Goal: Complete application form: Complete application form

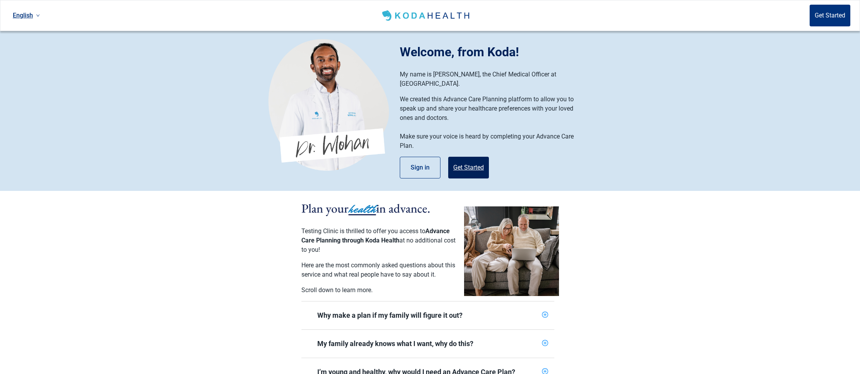
click at [470, 159] on button "Get Started" at bounding box center [468, 168] width 41 height 22
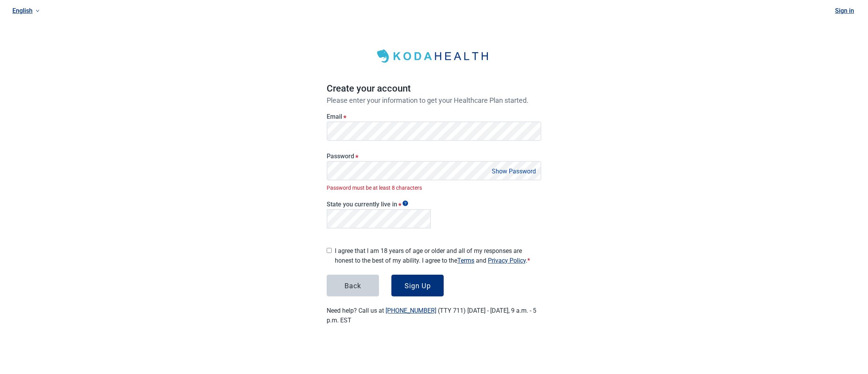
click at [511, 169] on button "Show Password" at bounding box center [514, 171] width 49 height 10
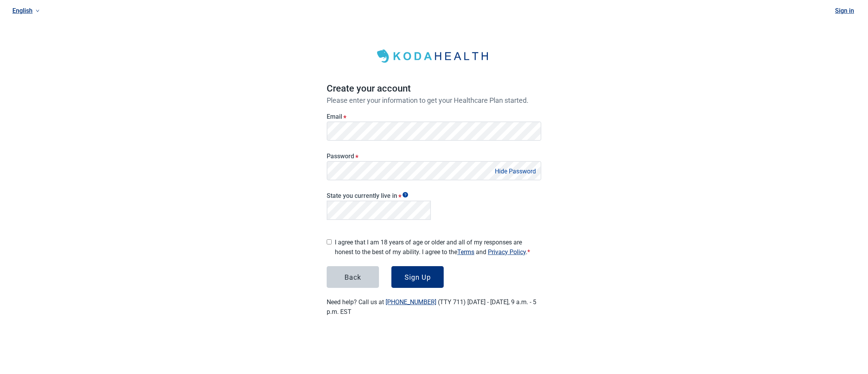
click at [328, 239] on input "I agree that I am 18 years of age or older and all of my responses are honest t…" at bounding box center [329, 241] width 5 height 5
checkbox input "true"
click at [412, 275] on div "Sign Up" at bounding box center [418, 277] width 26 height 8
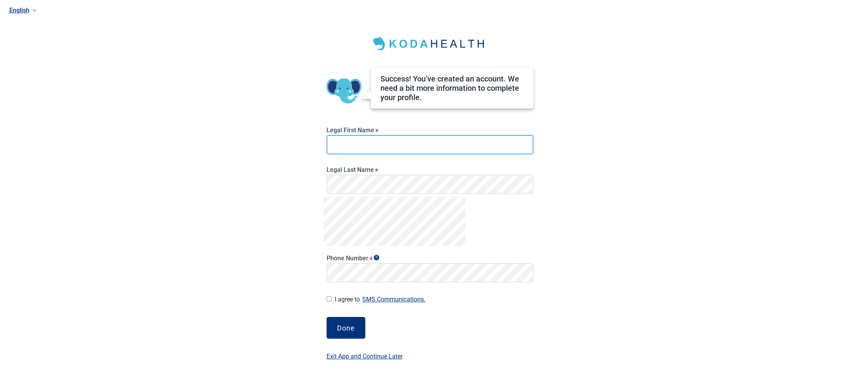
click at [338, 139] on input "Legal First Name *" at bounding box center [430, 144] width 207 height 19
type input "[PERSON_NAME] Test"
click at [328, 297] on input "I agree to SMS Communications." at bounding box center [329, 298] width 5 height 5
checkbox input "true"
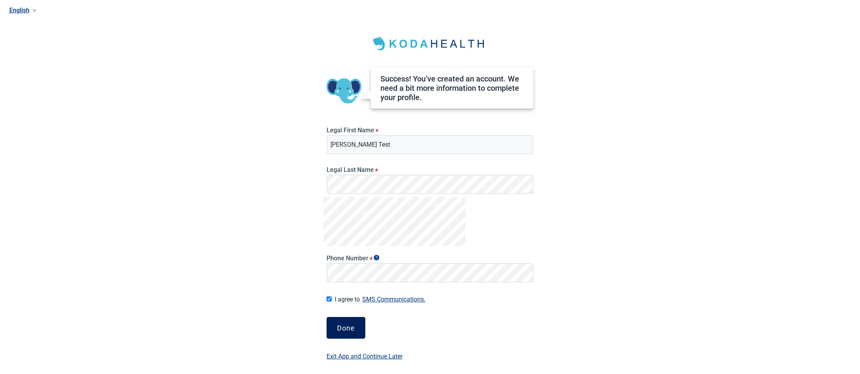
click at [345, 326] on div "Done" at bounding box center [346, 328] width 18 height 8
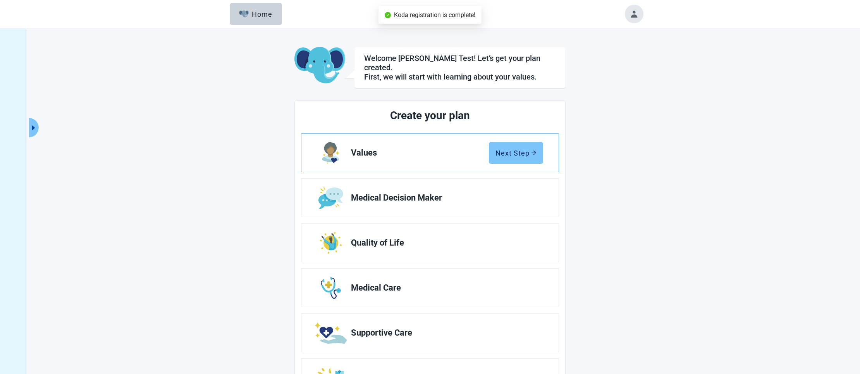
click at [507, 149] on div "Next Step" at bounding box center [516, 153] width 41 height 8
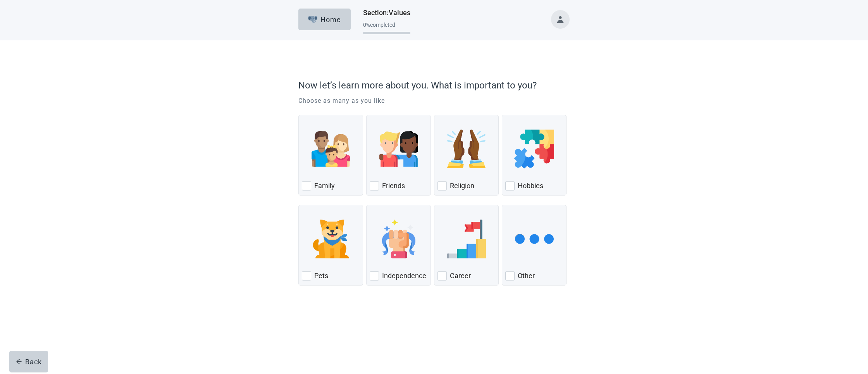
click at [389, 195] on div "Friends" at bounding box center [398, 155] width 65 height 81
click at [367, 115] on input "Friends" at bounding box center [366, 115] width 0 height 0
checkbox input "true"
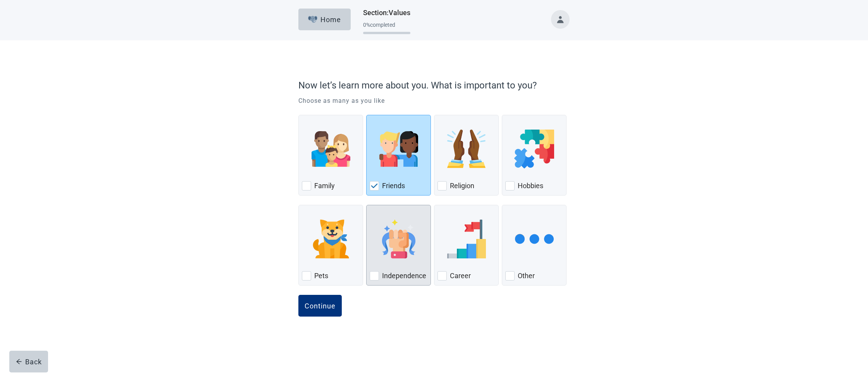
click at [422, 255] on div "Independence, checkbox, not checked" at bounding box center [399, 238] width 58 height 61
click at [367, 205] on input "Independence" at bounding box center [366, 205] width 0 height 0
checkbox input "true"
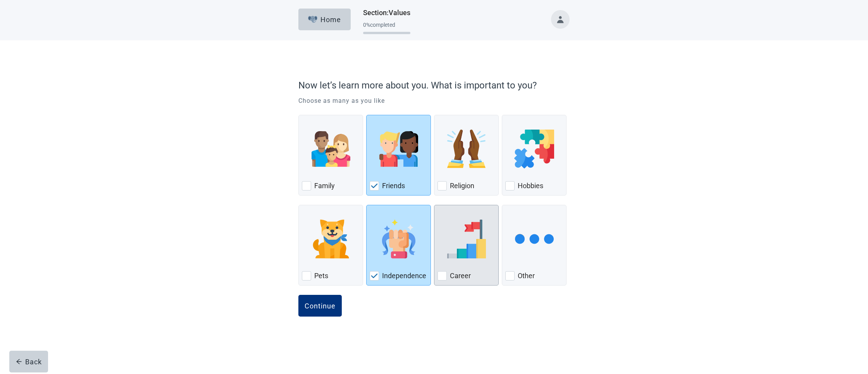
click at [460, 260] on div "Career, checkbox, not checked" at bounding box center [467, 238] width 58 height 61
click at [435, 205] on input "Career" at bounding box center [434, 205] width 0 height 0
checkbox input "true"
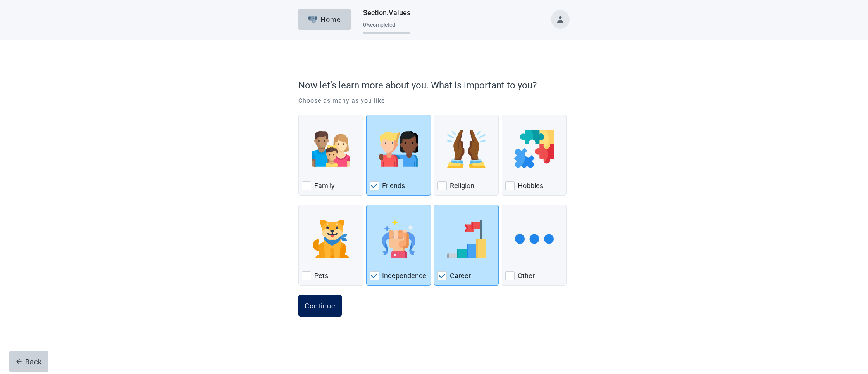
click at [323, 307] on div "Continue" at bounding box center [320, 306] width 31 height 8
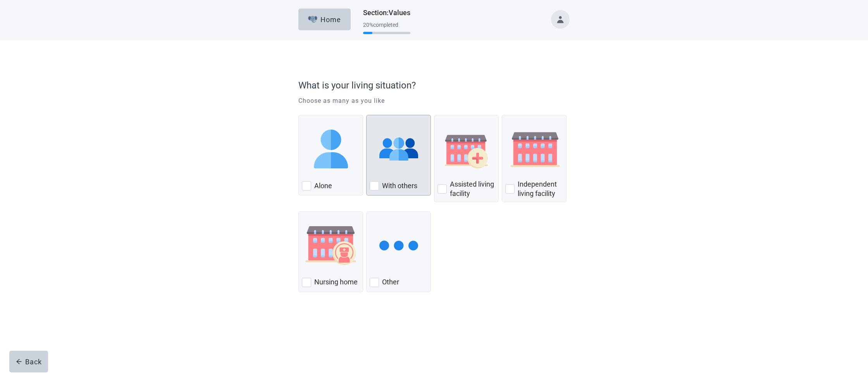
click at [391, 184] on label "With others" at bounding box center [399, 185] width 35 height 9
checkbox input "true"
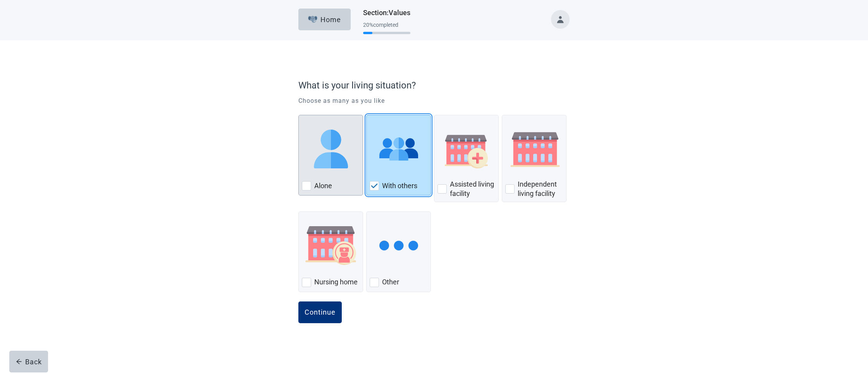
click at [338, 176] on div "Alone, checkbox, not checked" at bounding box center [331, 148] width 58 height 61
click at [299, 115] on input "Alone" at bounding box center [298, 115] width 0 height 0
checkbox input "true"
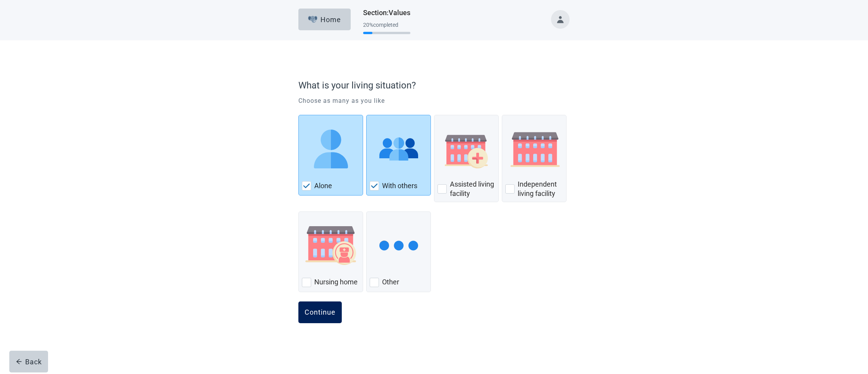
click at [320, 317] on button "Continue" at bounding box center [319, 312] width 43 height 22
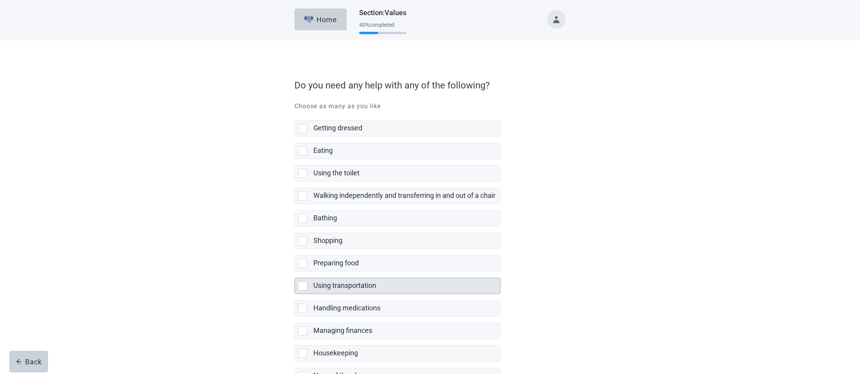
click at [341, 279] on div "Using transportation" at bounding box center [407, 286] width 187 height 16
click at [295, 272] on input "Using transportation" at bounding box center [295, 271] width 0 height 0
checkbox input "true"
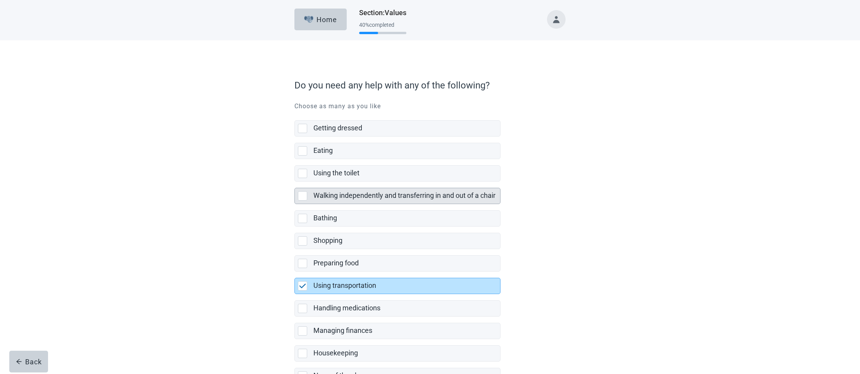
click at [334, 197] on label "Walking independently and transferring in and out of a chair" at bounding box center [405, 195] width 182 height 8
checkbox input "true"
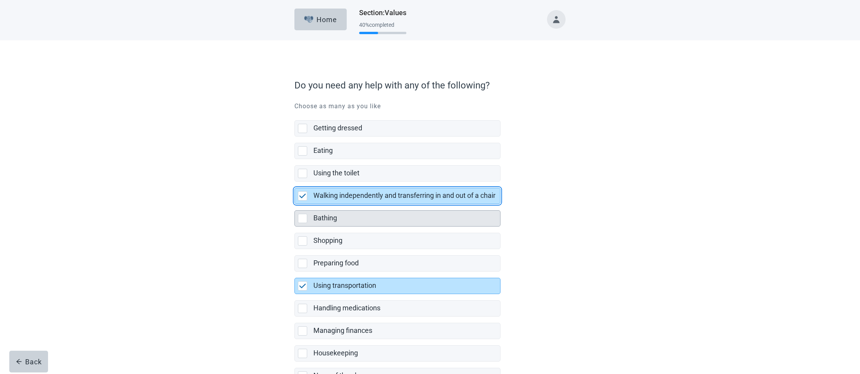
click at [326, 222] on label "Bathing" at bounding box center [326, 218] width 24 height 8
checkbox input "true"
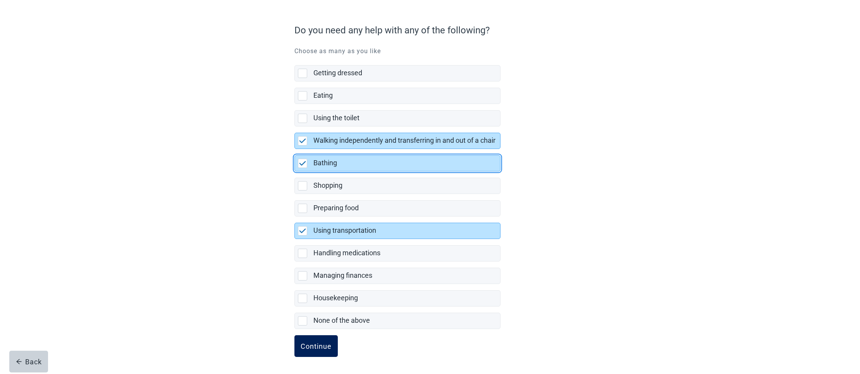
scroll to position [58, 0]
click at [311, 342] on div "Continue" at bounding box center [316, 346] width 31 height 8
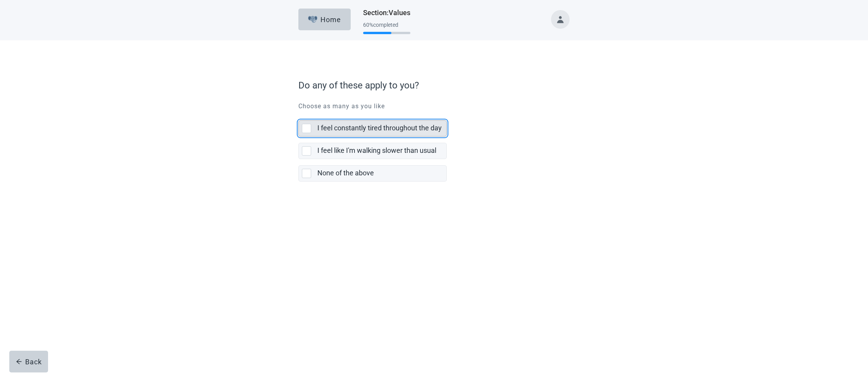
click at [308, 131] on div "I feel constantly tired throughout the day, checkbox, not selected" at bounding box center [306, 128] width 9 height 9
click at [299, 114] on input "I feel constantly tired throughout the day" at bounding box center [298, 114] width 0 height 0
checkbox input "true"
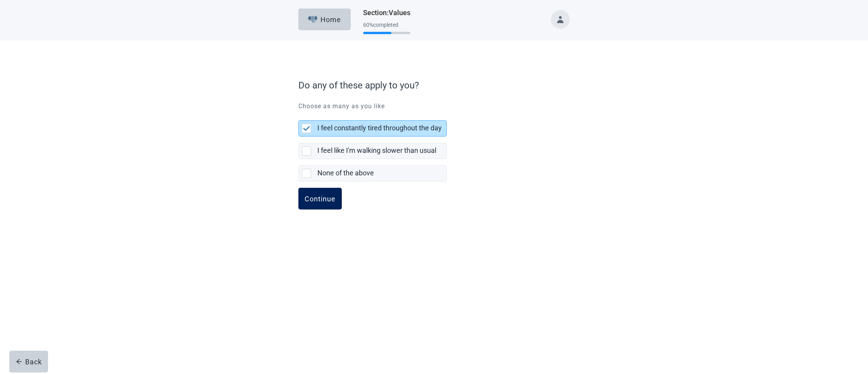
click at [328, 202] on div "Continue" at bounding box center [320, 199] width 31 height 8
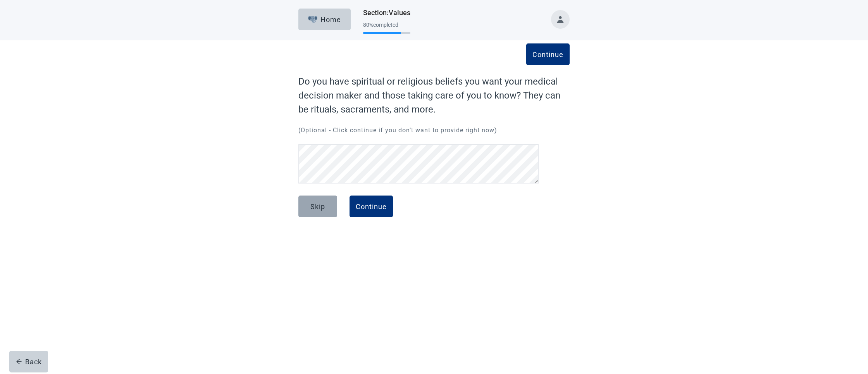
click at [311, 210] on div "Skip" at bounding box center [317, 206] width 15 height 8
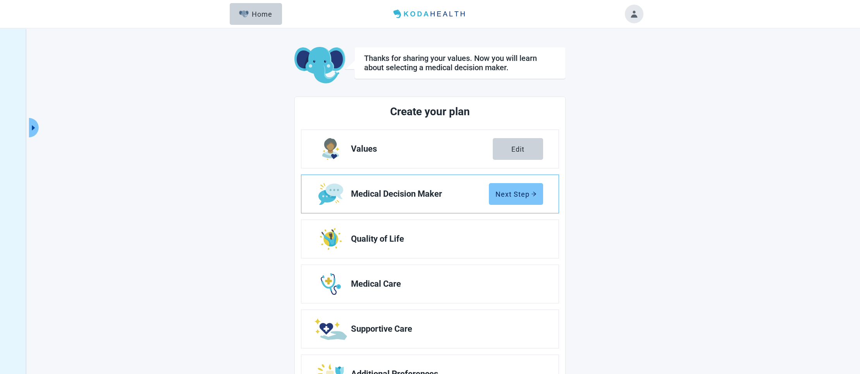
click at [500, 198] on button "Next Step" at bounding box center [516, 194] width 54 height 22
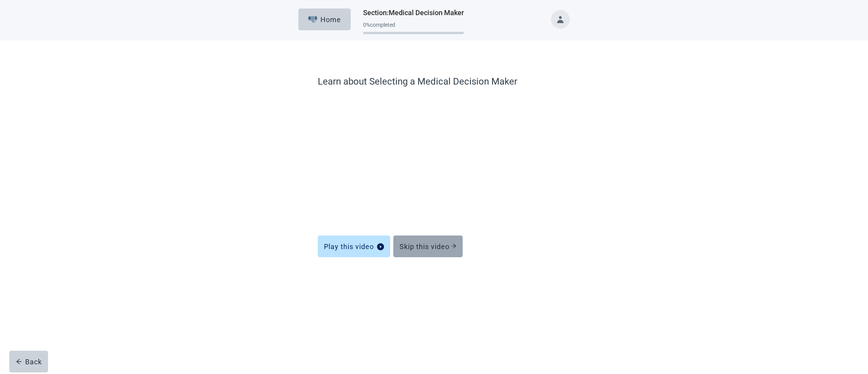
click at [427, 255] on button "Skip this video" at bounding box center [427, 246] width 69 height 22
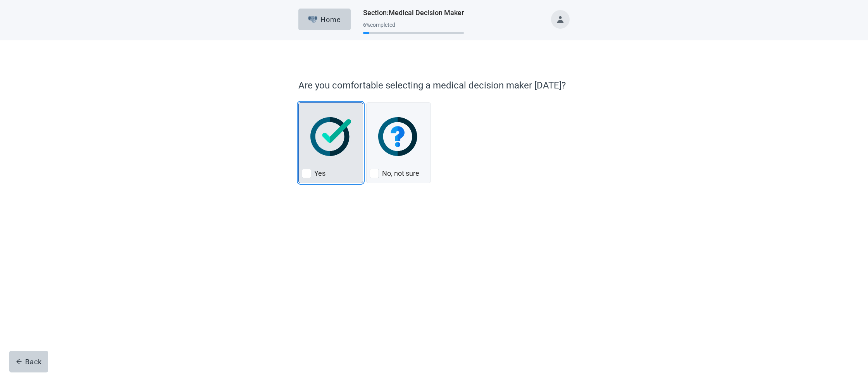
click at [319, 170] on label "Yes" at bounding box center [319, 173] width 11 height 9
checkbox input "true"
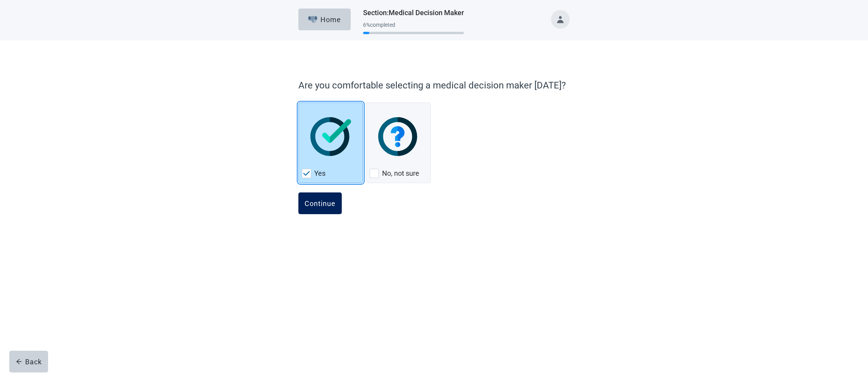
click at [319, 204] on div "Continue" at bounding box center [320, 203] width 31 height 8
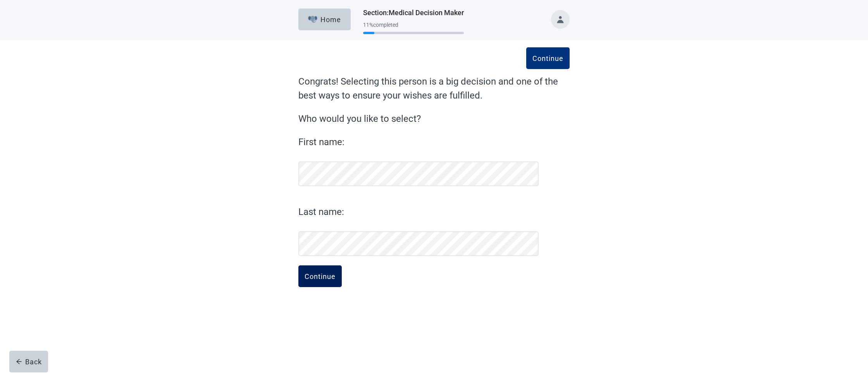
click at [333, 276] on div "Continue" at bounding box center [320, 276] width 31 height 8
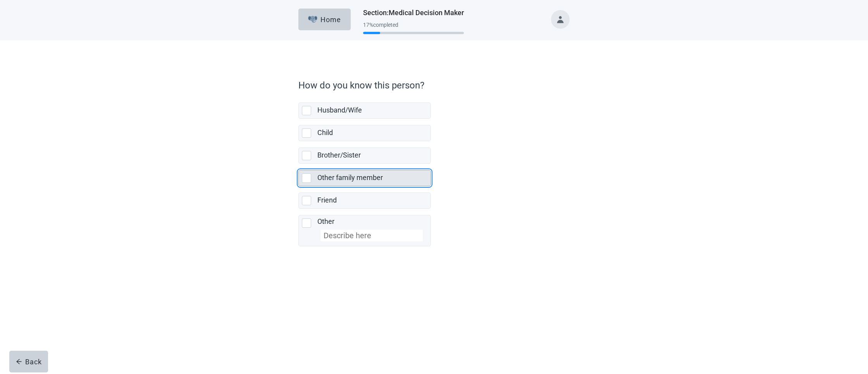
click at [319, 172] on div "Other family member" at bounding box center [373, 178] width 113 height 16
click at [299, 164] on input "Other family member" at bounding box center [298, 164] width 0 height 0
checkbox input "true"
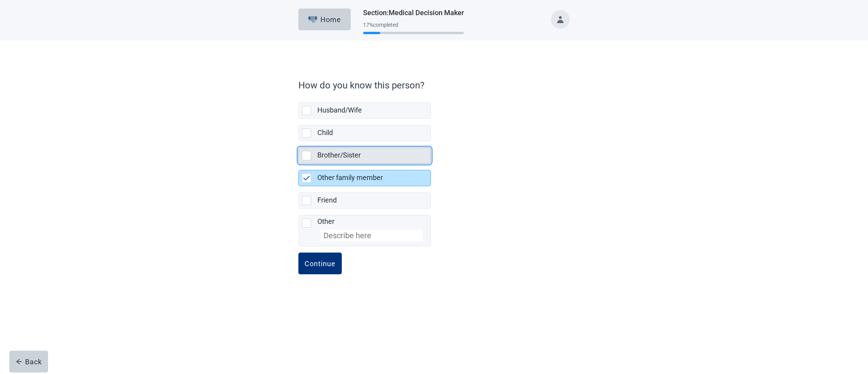
click at [317, 155] on label "Brother/Sister" at bounding box center [338, 155] width 43 height 8
checkbox input "true"
checkbox input "false"
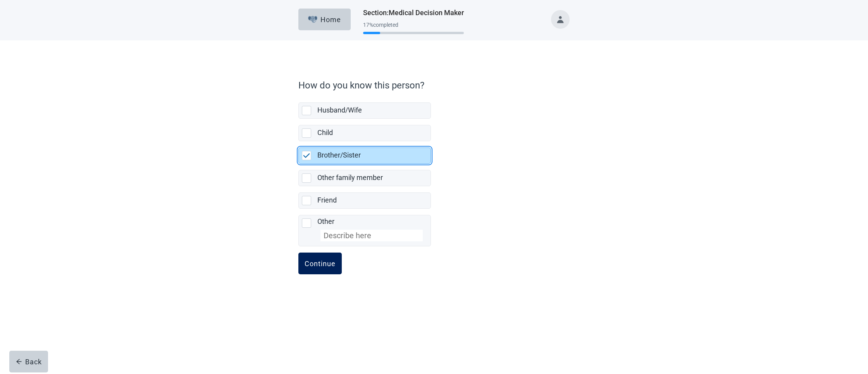
click at [326, 262] on div "Continue" at bounding box center [320, 263] width 31 height 8
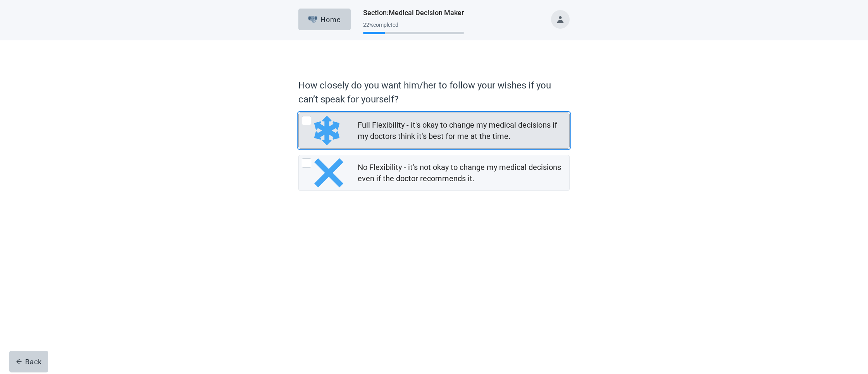
click at [338, 132] on img "Full Flexibility - it's okay to change my medical decisions if my doctors think…" at bounding box center [326, 130] width 25 height 29
click at [299, 113] on input "Full Flexibility - it's okay to change my medical decisions if my doctors think…" at bounding box center [298, 112] width 0 height 0
radio input "true"
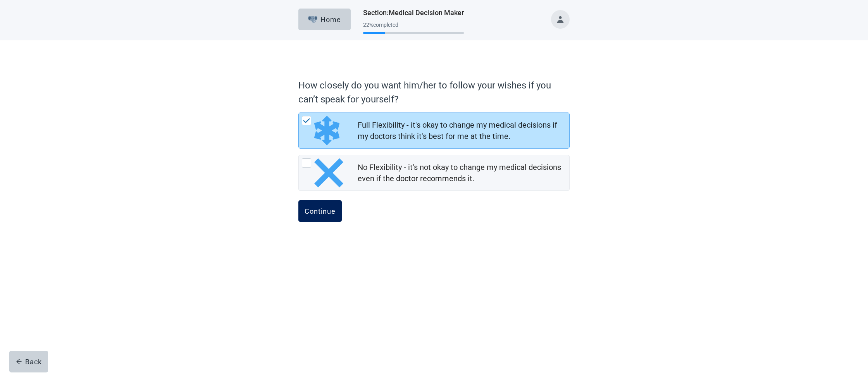
click at [320, 207] on div "Continue" at bounding box center [320, 211] width 31 height 8
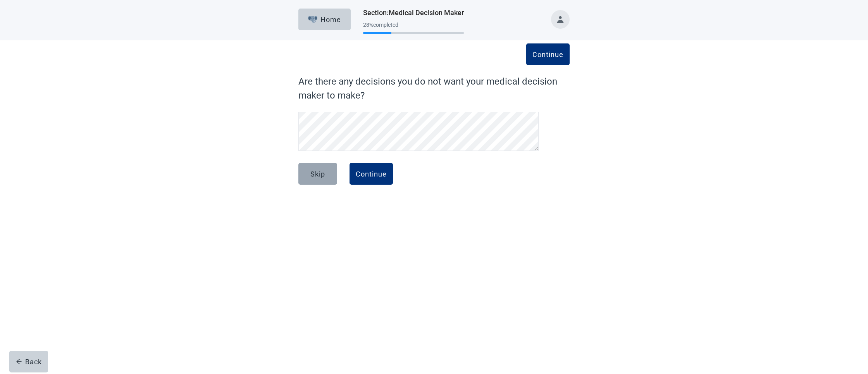
click at [325, 176] on button "Skip" at bounding box center [317, 174] width 39 height 22
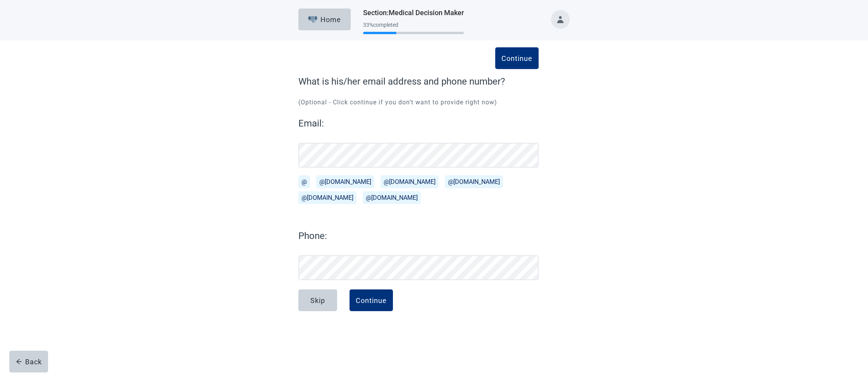
click at [386, 215] on div "Email: @ @[DOMAIN_NAME][EMAIL_ADDRESS][DOMAIN_NAME] @[DOMAIN_NAME][EMAIL_ADDRES…" at bounding box center [418, 198] width 240 height 164
click at [367, 298] on div "Continue" at bounding box center [371, 300] width 31 height 8
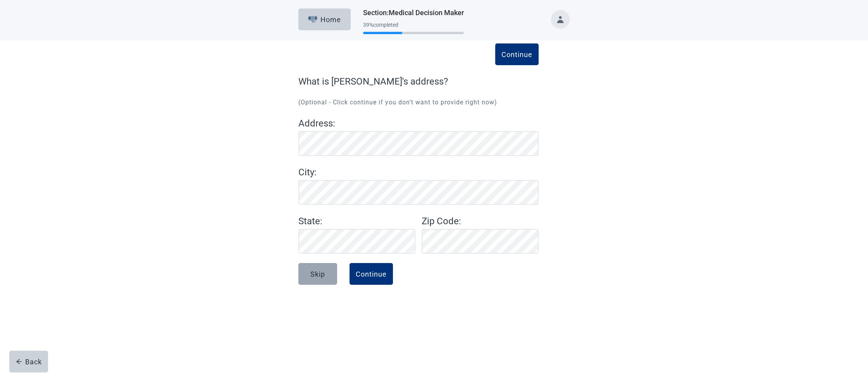
click at [322, 273] on div "Skip" at bounding box center [317, 274] width 15 height 8
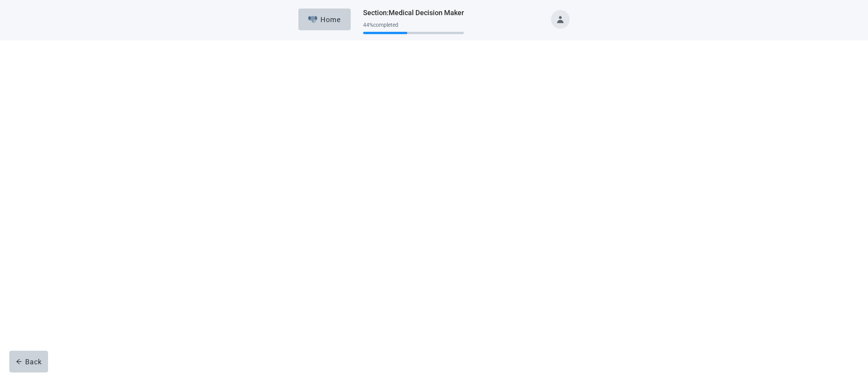
click at [408, 181] on img "No, checkbox, not checked" at bounding box center [398, 169] width 41 height 39
click at [367, 135] on input "No" at bounding box center [366, 135] width 0 height 0
checkbox input "true"
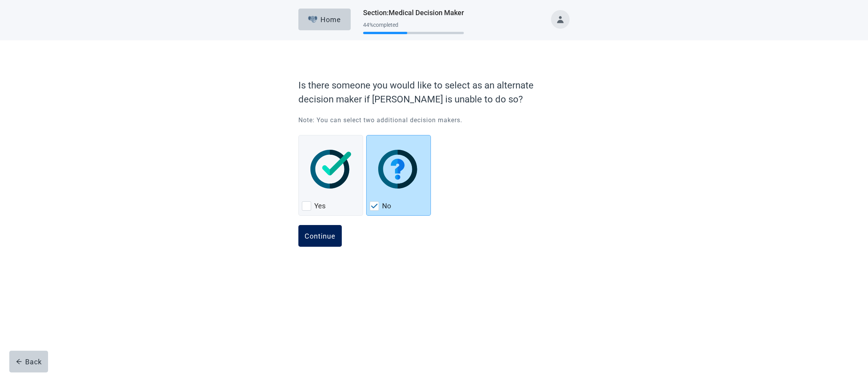
click at [315, 238] on div "Continue" at bounding box center [320, 236] width 31 height 8
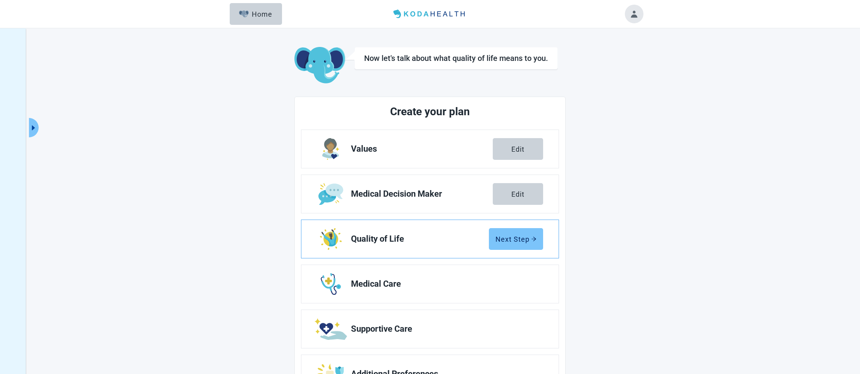
click at [499, 239] on div "Next Step" at bounding box center [516, 239] width 41 height 8
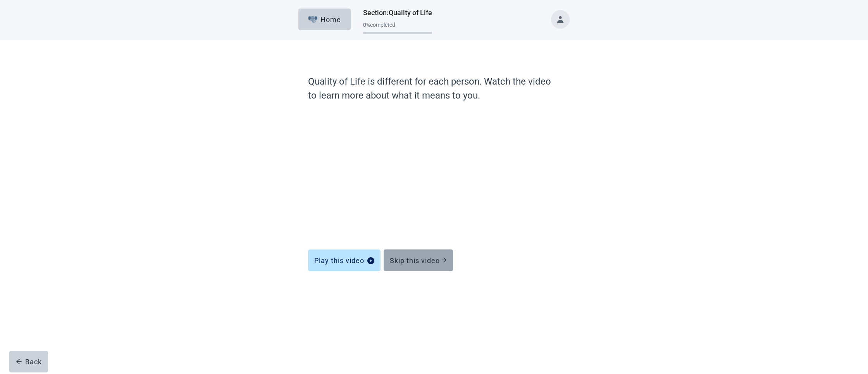
click at [424, 270] on button "Skip this video" at bounding box center [418, 260] width 69 height 22
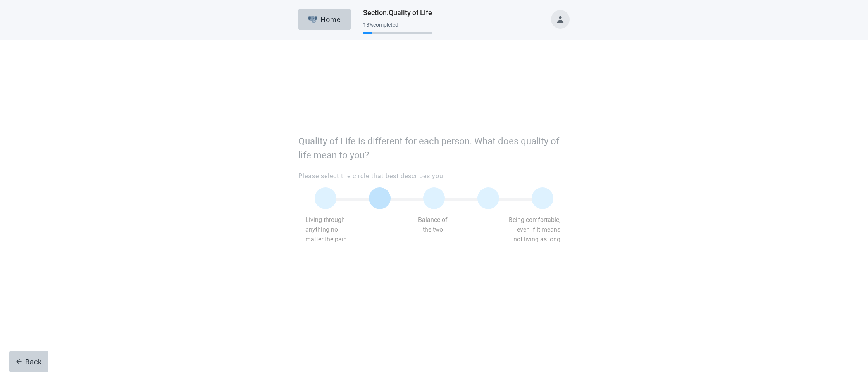
click at [379, 133] on label "Main content" at bounding box center [380, 139] width 22 height 22
click at [380, 138] on input "Quality of life scale: 25 out of 100. 25% between extremes" at bounding box center [380, 138] width 0 height 0
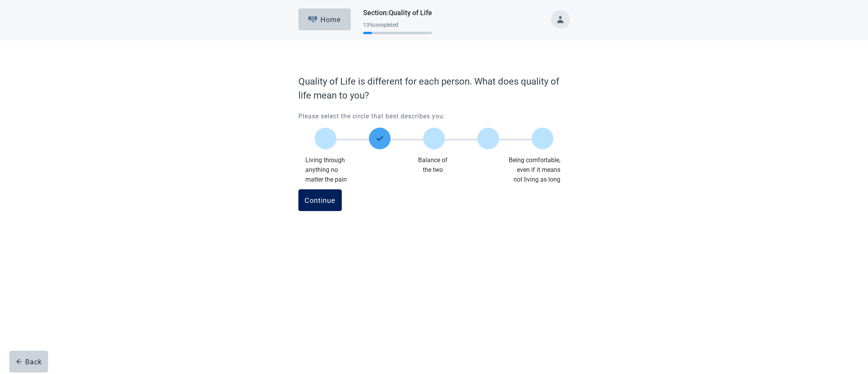
click at [322, 207] on button "Continue" at bounding box center [319, 200] width 43 height 22
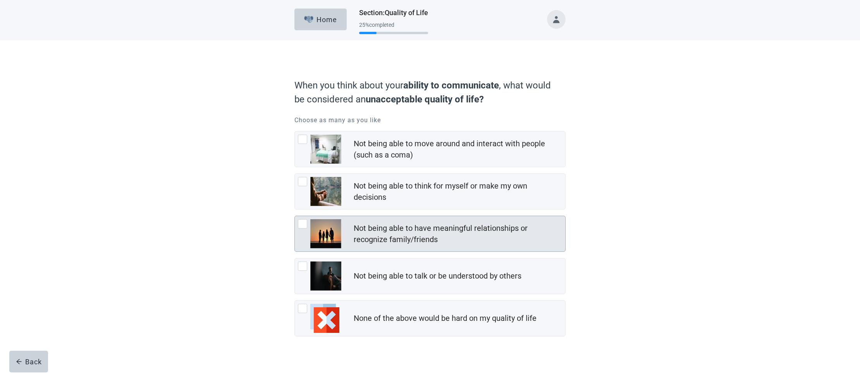
click at [373, 219] on div "Not being able to have meaningful relationships or recognize family/friends" at bounding box center [430, 233] width 271 height 35
click at [295, 216] on input "Not being able to have meaningful relationships or recognize family/friends" at bounding box center [295, 216] width 0 height 0
checkbox input "true"
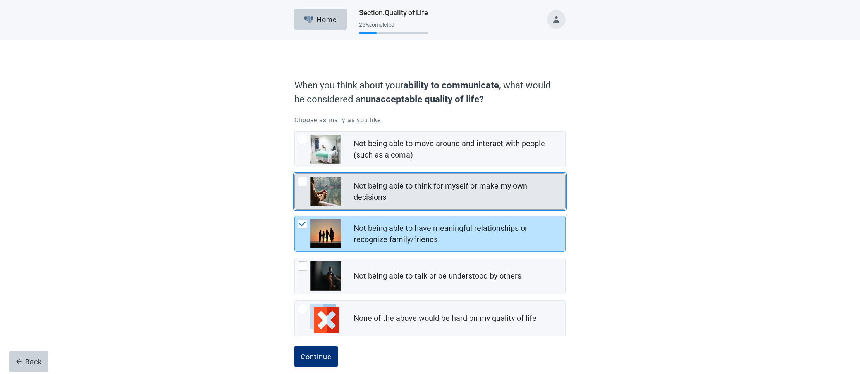
click at [368, 188] on div "Not being able to think for myself or make my own decisions" at bounding box center [457, 191] width 207 height 22
click at [295, 174] on input "Not being able to think for myself or make my own decisions" at bounding box center [295, 173] width 0 height 0
checkbox input "true"
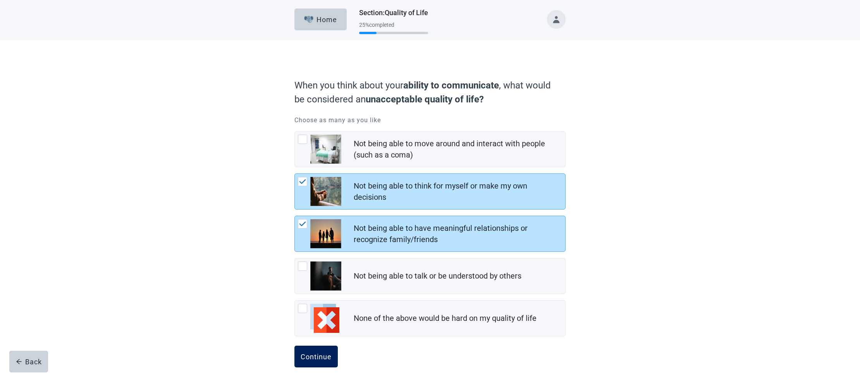
click at [324, 354] on div "Continue" at bounding box center [316, 356] width 31 height 8
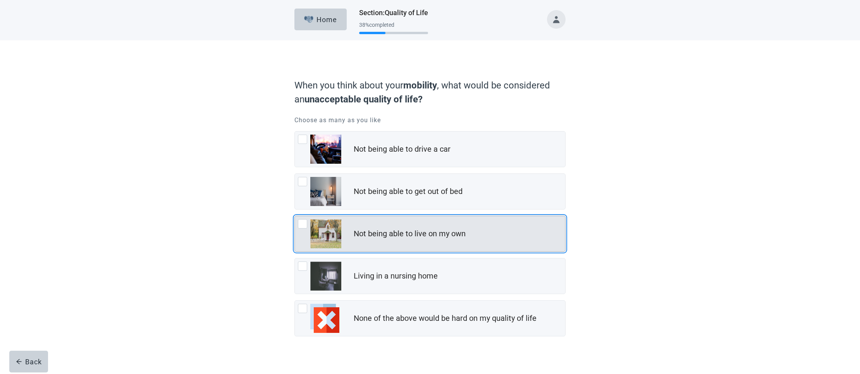
click at [371, 239] on div "Not being able to live on my own" at bounding box center [410, 233] width 112 height 11
click at [295, 216] on input "Not being able to live on my own" at bounding box center [295, 216] width 0 height 0
checkbox input "true"
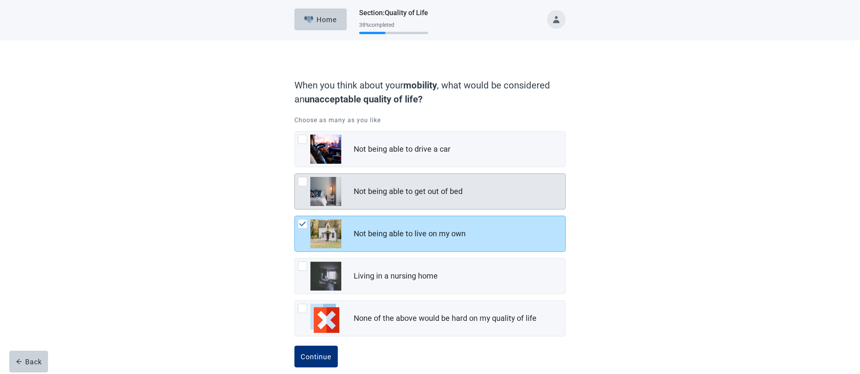
click at [371, 205] on div "Not being able to get out of bed" at bounding box center [430, 191] width 271 height 35
click at [295, 174] on input "Not being able to get out of bed" at bounding box center [295, 173] width 0 height 0
checkbox input "true"
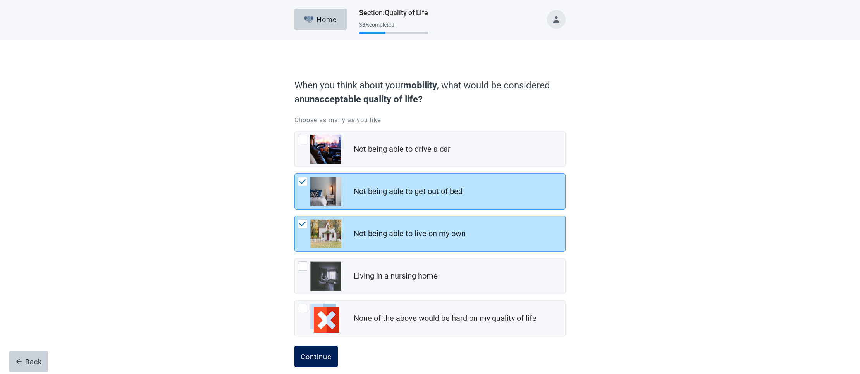
click at [320, 360] on div "Continue" at bounding box center [316, 356] width 31 height 8
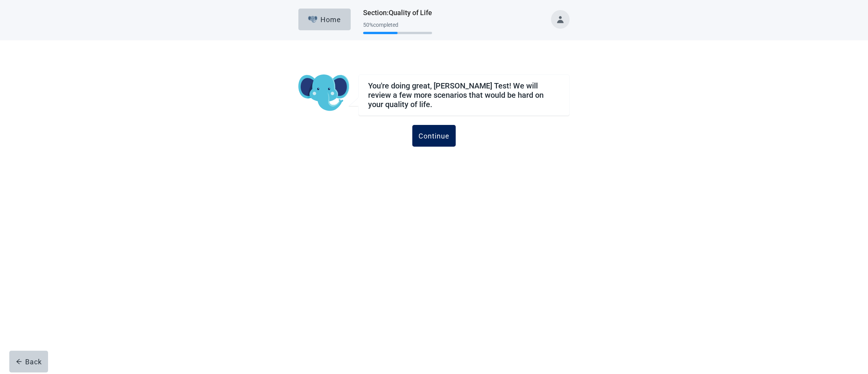
click at [441, 143] on button "Continue" at bounding box center [433, 136] width 43 height 22
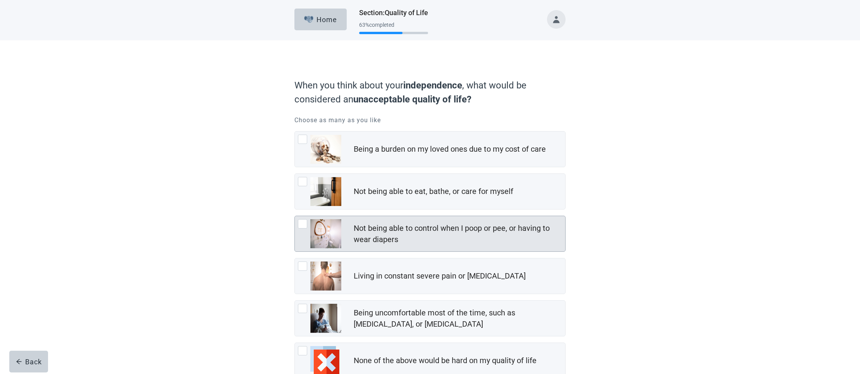
click at [355, 238] on div "Not being able to control when I poop or pee, or having to wear diapers" at bounding box center [457, 233] width 207 height 22
click at [295, 216] on input "Not being able to control when I poop or pee, or having to wear diapers" at bounding box center [295, 216] width 0 height 0
checkbox input "true"
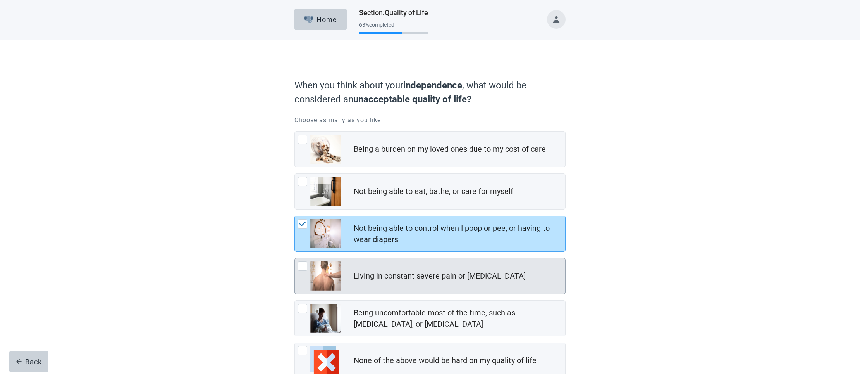
click at [357, 260] on div "Living in constant severe pain or [MEDICAL_DATA]" at bounding box center [430, 275] width 271 height 35
click at [295, 258] on input "Living in constant severe pain or [MEDICAL_DATA]" at bounding box center [295, 258] width 0 height 0
checkbox input "true"
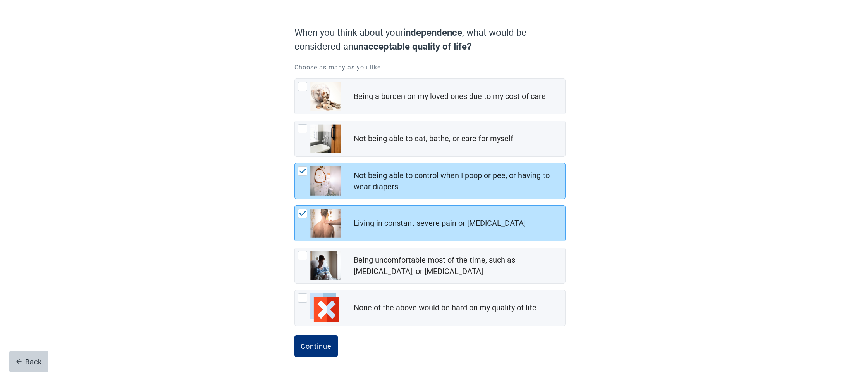
scroll to position [54, 0]
click at [329, 343] on div "Continue" at bounding box center [316, 346] width 31 height 8
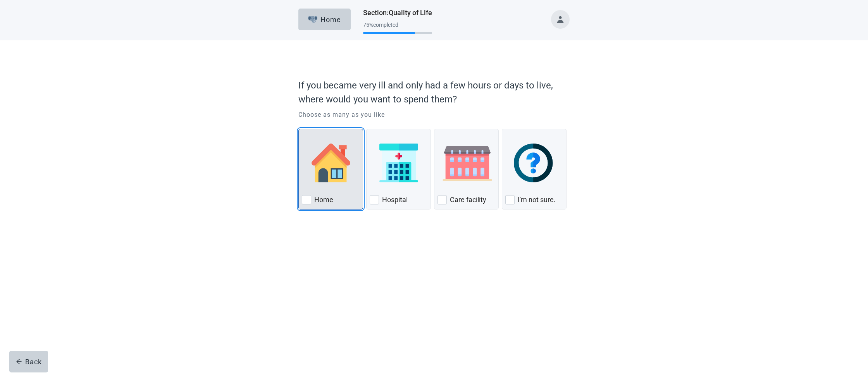
click at [331, 189] on div "Home, checkbox, not checked" at bounding box center [331, 162] width 58 height 61
click at [299, 129] on input "Home" at bounding box center [298, 129] width 0 height 0
checkbox input "true"
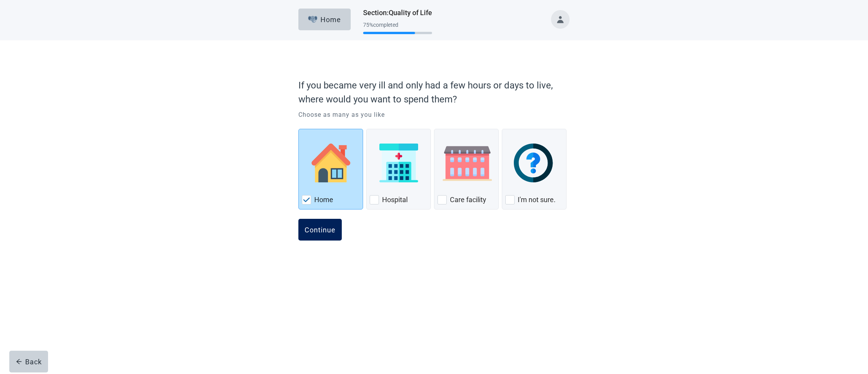
click at [329, 231] on div "Continue" at bounding box center [320, 230] width 31 height 8
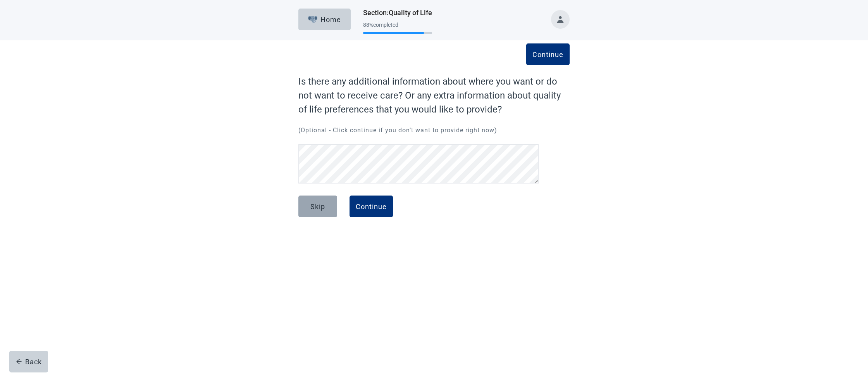
click at [319, 205] on div "Skip" at bounding box center [317, 206] width 15 height 8
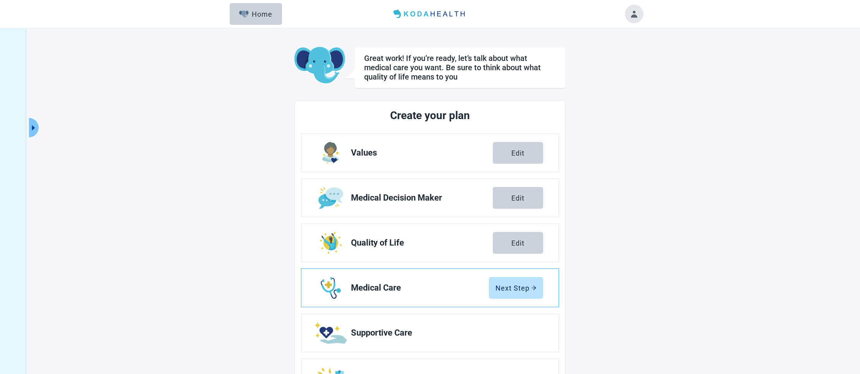
click at [508, 276] on link "Medical Care Next Step" at bounding box center [430, 288] width 257 height 38
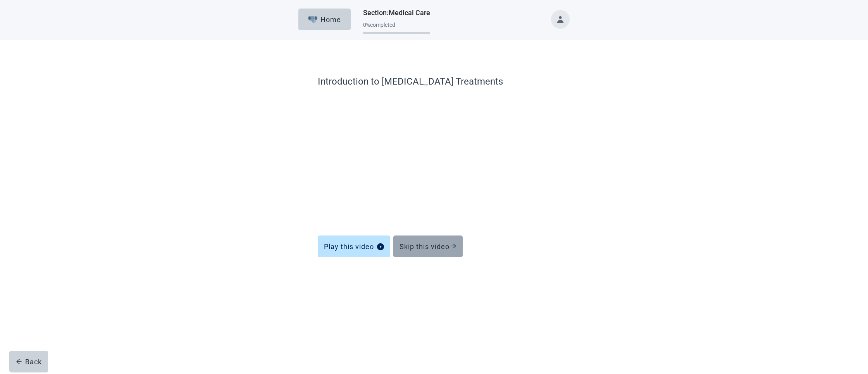
click at [424, 247] on div "Skip this video" at bounding box center [428, 246] width 57 height 8
click at [421, 244] on div "Skip this video" at bounding box center [428, 246] width 57 height 8
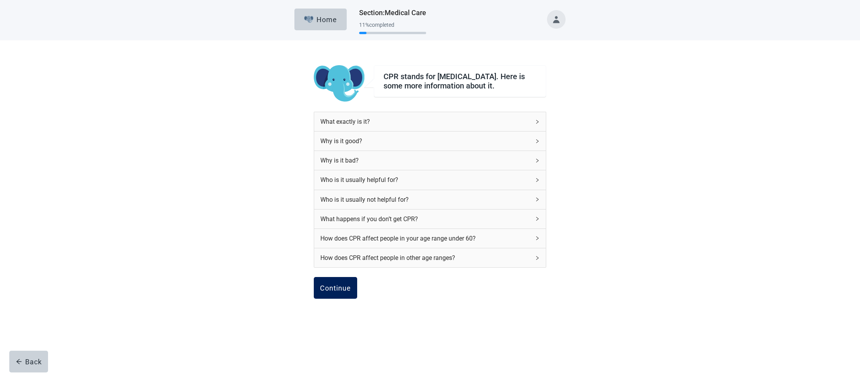
click at [342, 288] on button "Continue" at bounding box center [335, 288] width 43 height 22
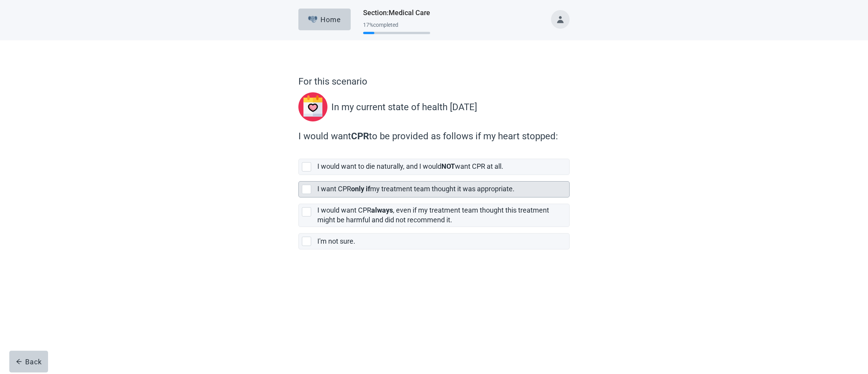
click at [315, 185] on div "I want CPR only if my treatment team thought it was appropriate." at bounding box center [434, 189] width 271 height 16
click at [299, 175] on input "I want CPR only if my treatment team thought it was appropriate." at bounding box center [298, 175] width 0 height 0
checkbox input "true"
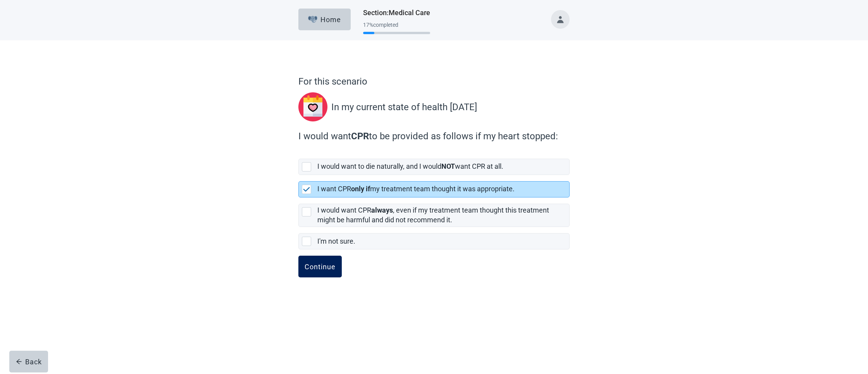
click at [323, 261] on button "Continue" at bounding box center [319, 266] width 43 height 22
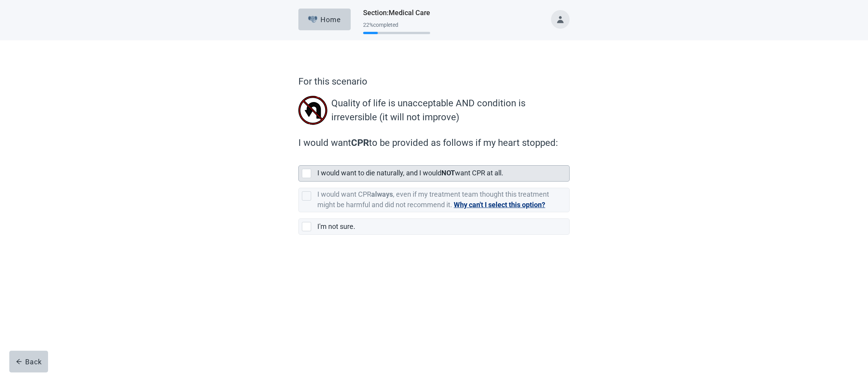
click at [328, 178] on div "I would want to die naturally, and I would NOT want CPR at all." at bounding box center [443, 174] width 252 height 16
click at [299, 159] on input "I would want to die naturally, and I would NOT want CPR at all." at bounding box center [298, 159] width 0 height 0
checkbox input "true"
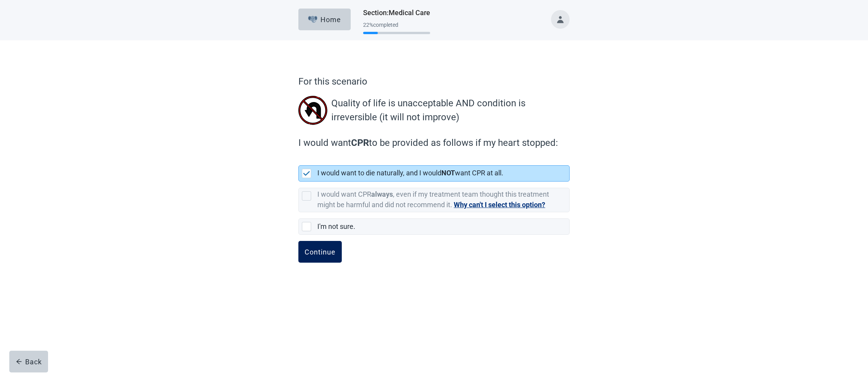
click at [323, 249] on div "Continue" at bounding box center [320, 252] width 31 height 8
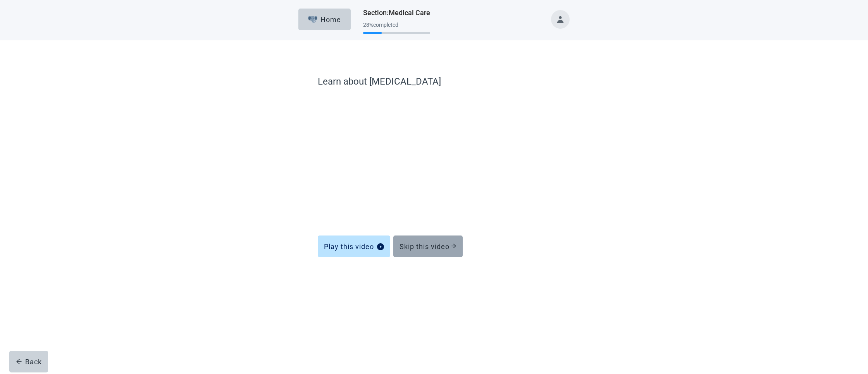
click at [427, 248] on div "Skip this video" at bounding box center [428, 246] width 57 height 8
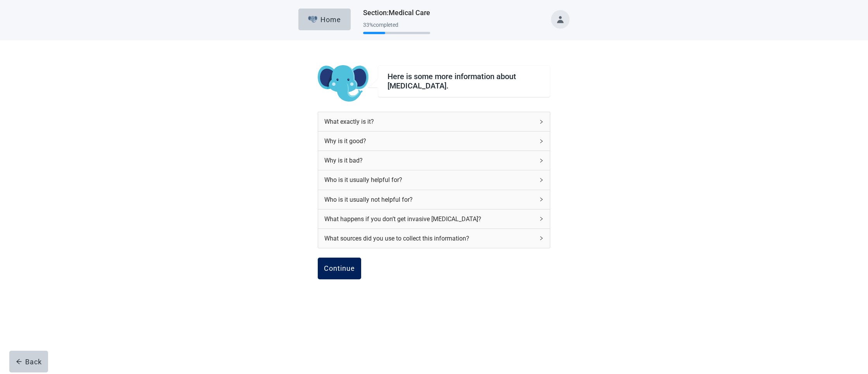
click at [340, 275] on button "Continue" at bounding box center [339, 268] width 43 height 22
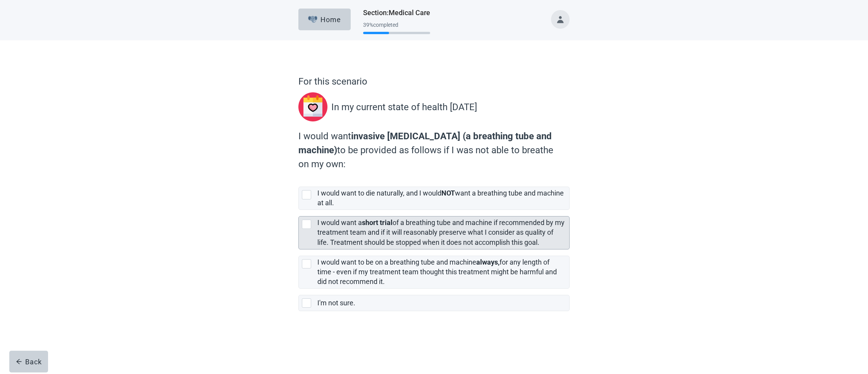
click at [310, 224] on div "[object Object], checkbox, not selected" at bounding box center [306, 223] width 9 height 9
click at [299, 210] on input "I would want a short trial of a breathing tube and machine if recommended by my…" at bounding box center [298, 210] width 0 height 0
checkbox input "true"
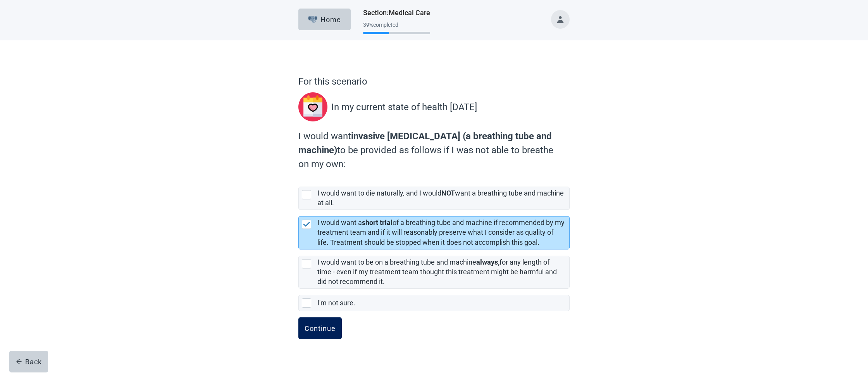
drag, startPoint x: 319, startPoint y: 331, endPoint x: 317, endPoint y: 326, distance: 5.5
click at [319, 331] on div "Continue" at bounding box center [320, 328] width 31 height 8
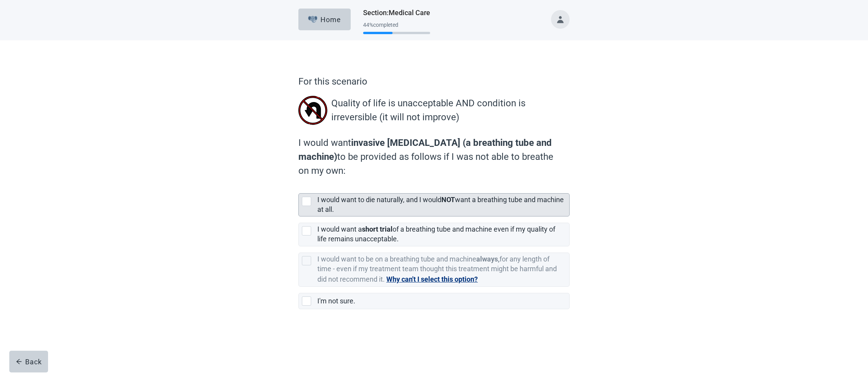
click at [326, 205] on label "I would want to die naturally, and I would NOT want a breathing tube and machin…" at bounding box center [440, 204] width 247 height 18
checkbox input "true"
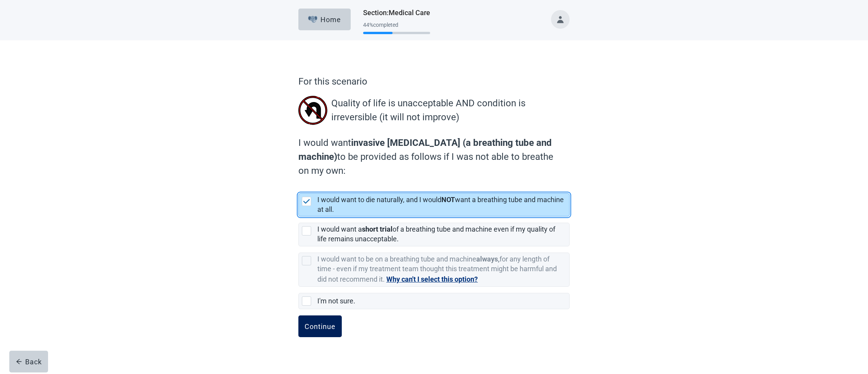
click at [320, 329] on div "Continue" at bounding box center [320, 326] width 31 height 8
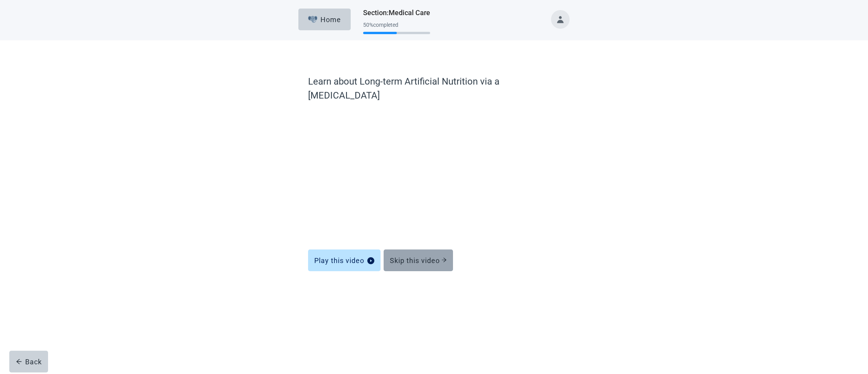
click at [445, 249] on button "Skip this video" at bounding box center [418, 260] width 69 height 22
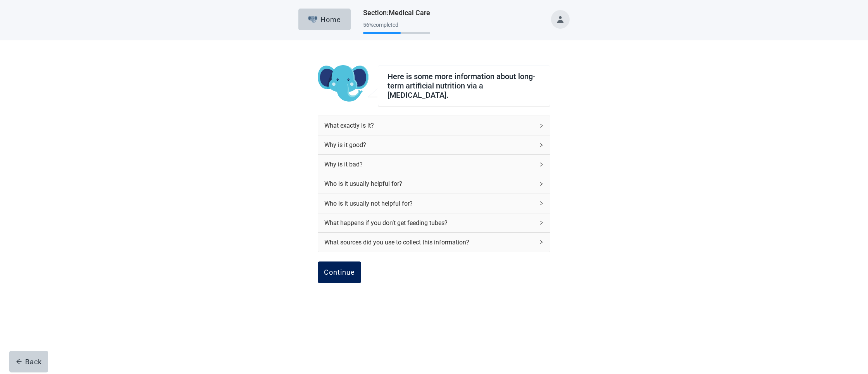
click at [330, 268] on div "Continue" at bounding box center [339, 272] width 31 height 8
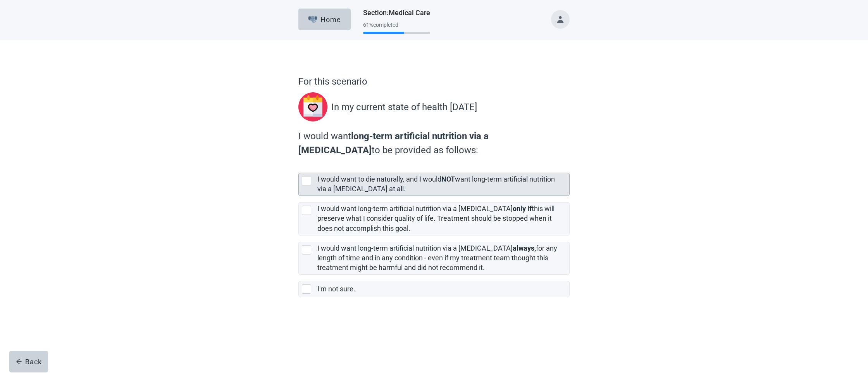
click at [317, 175] on label "I would want to die naturally, and I would NOT want long-term artificial nutrit…" at bounding box center [436, 184] width 238 height 18
checkbox input "true"
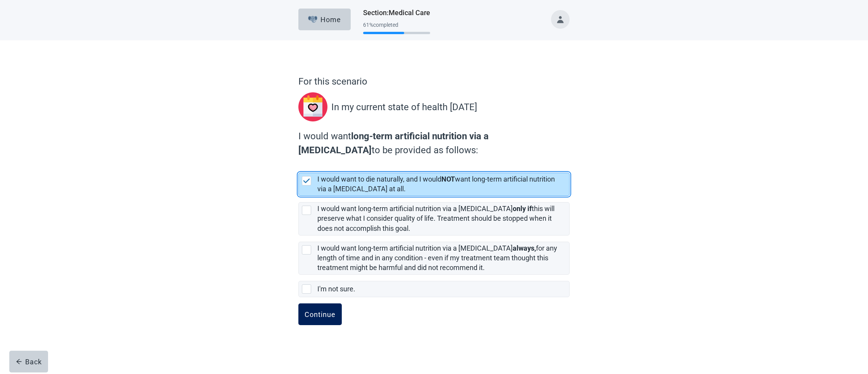
click at [314, 318] on div "Continue" at bounding box center [320, 314] width 31 height 8
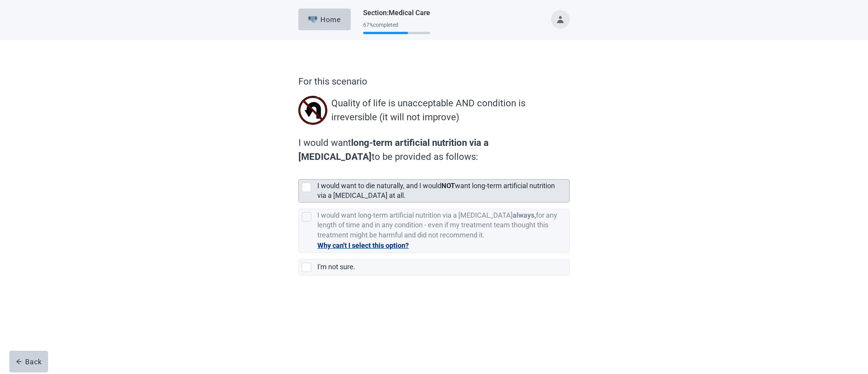
click at [333, 192] on label "I would want to die naturally, and I would NOT want long-term artificial nutrit…" at bounding box center [436, 190] width 238 height 18
checkbox input "true"
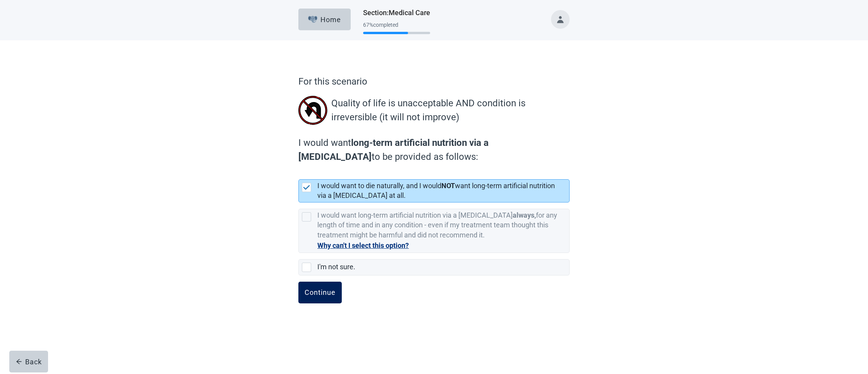
click at [328, 296] on div "Continue" at bounding box center [320, 292] width 31 height 8
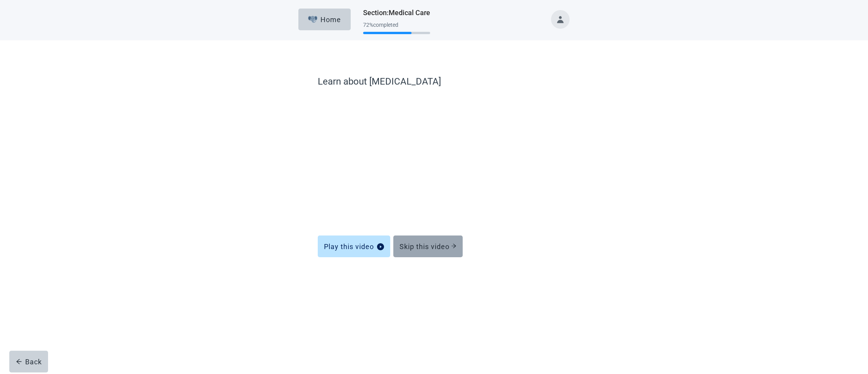
click at [430, 247] on div "Skip this video" at bounding box center [428, 246] width 57 height 8
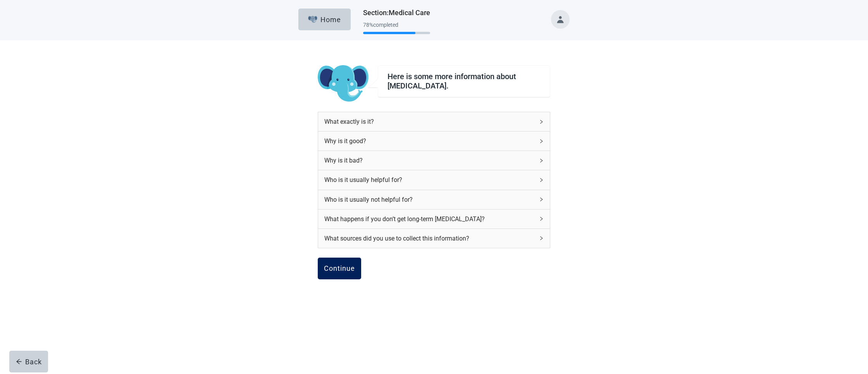
click at [344, 266] on div "Continue" at bounding box center [339, 268] width 31 height 8
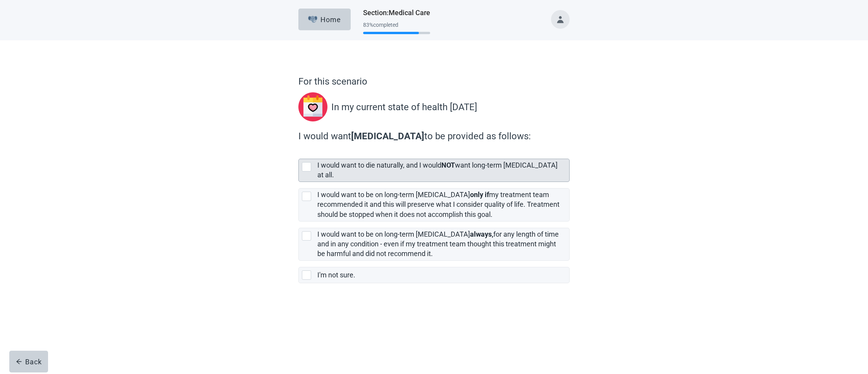
click at [329, 169] on label "I would want to die naturally, and I would NOT want long-term [MEDICAL_DATA] at…" at bounding box center [437, 170] width 240 height 18
checkbox input "true"
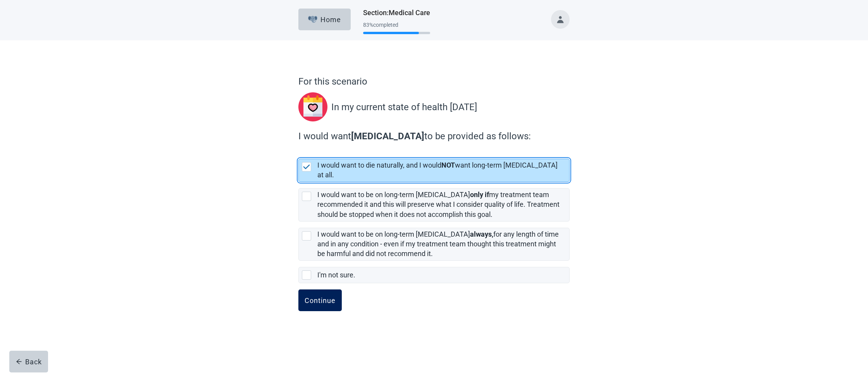
click at [331, 296] on div "Continue" at bounding box center [320, 300] width 31 height 8
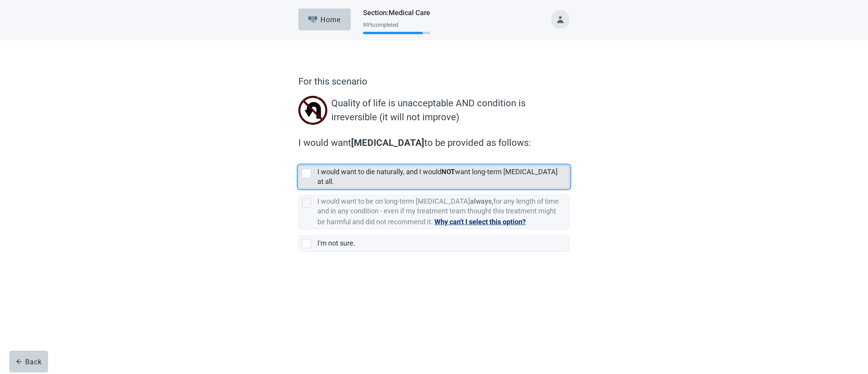
click at [342, 177] on div "I would want to die naturally, and I would NOT want long-term [MEDICAL_DATA] at…" at bounding box center [440, 176] width 247 height 19
click at [299, 159] on input "I would want to die naturally, and I would NOT want long-term [MEDICAL_DATA] at…" at bounding box center [298, 159] width 0 height 0
checkbox input "true"
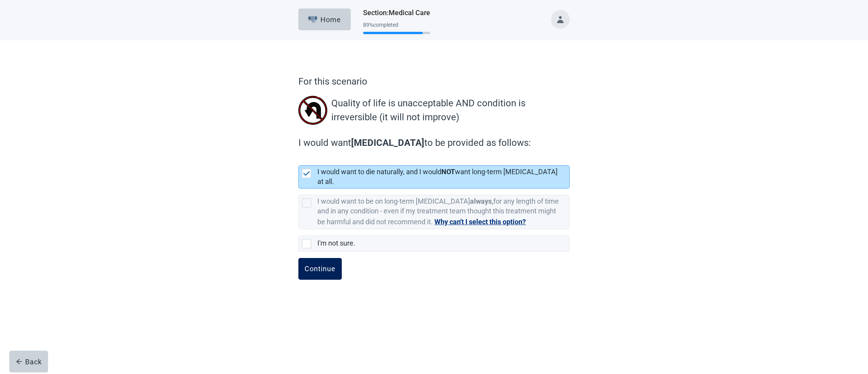
click at [323, 265] on div "Continue" at bounding box center [320, 269] width 31 height 8
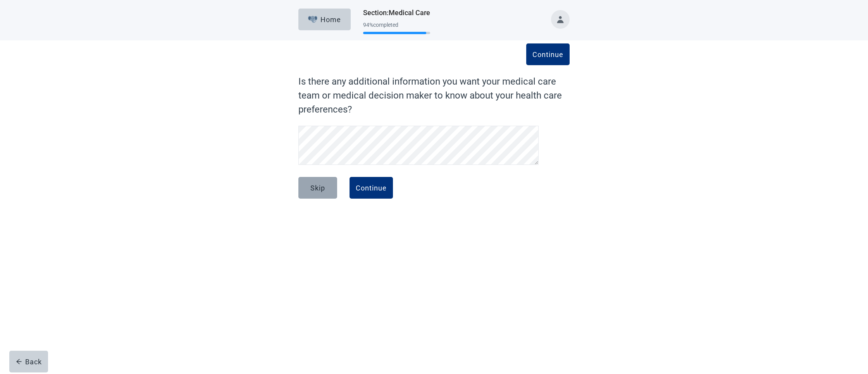
click at [335, 192] on button "Skip" at bounding box center [317, 188] width 39 height 22
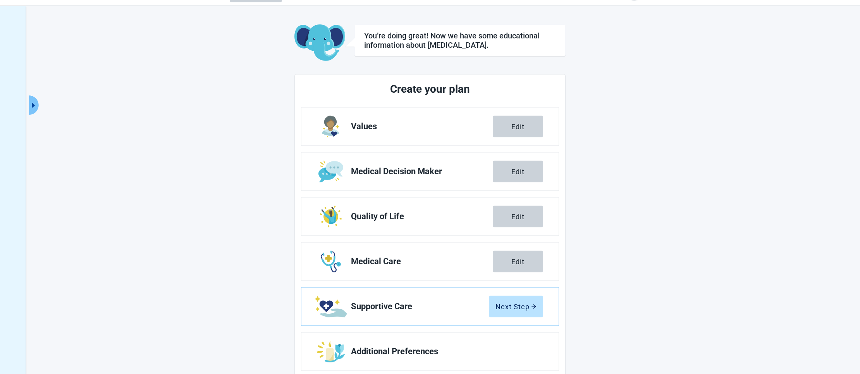
scroll to position [38, 0]
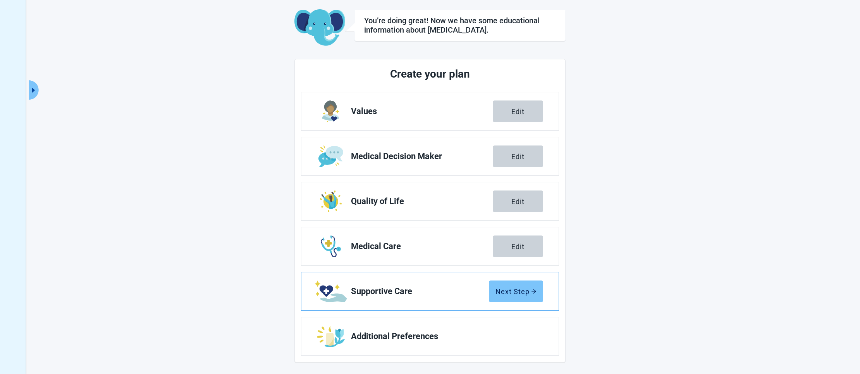
click at [504, 281] on button "Next Step" at bounding box center [516, 291] width 54 height 22
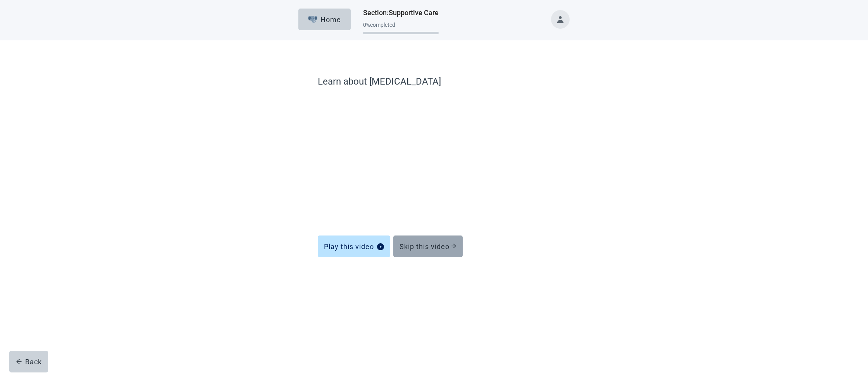
click at [422, 255] on button "Skip this video" at bounding box center [427, 246] width 69 height 22
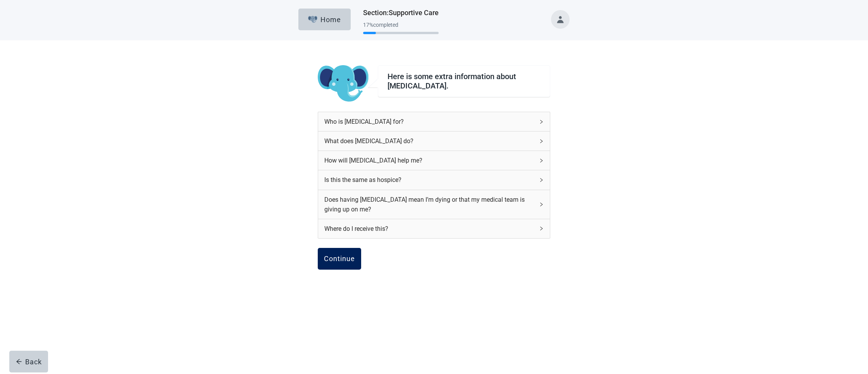
click at [342, 260] on div "Continue" at bounding box center [339, 259] width 31 height 8
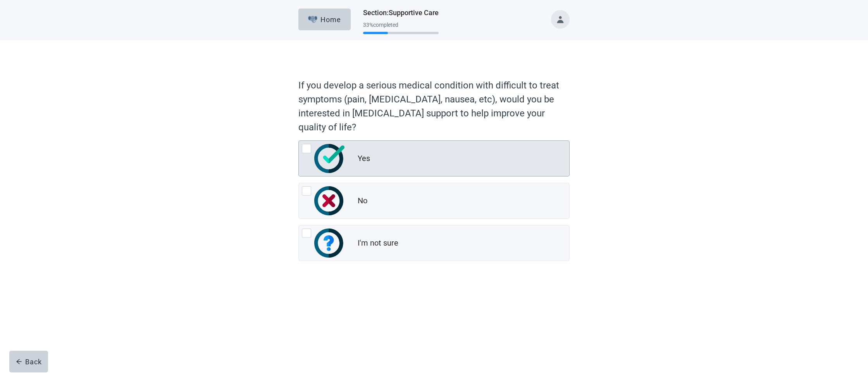
click at [366, 158] on div "Yes" at bounding box center [364, 158] width 12 height 11
click at [299, 141] on input "Yes" at bounding box center [298, 140] width 0 height 0
radio input "true"
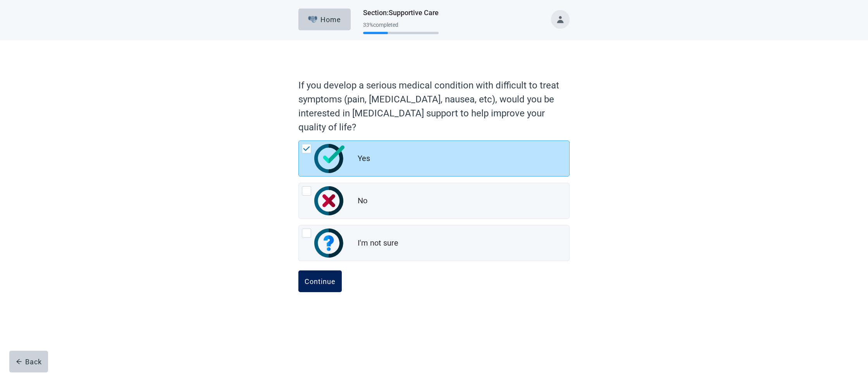
click at [335, 286] on button "Continue" at bounding box center [319, 281] width 43 height 22
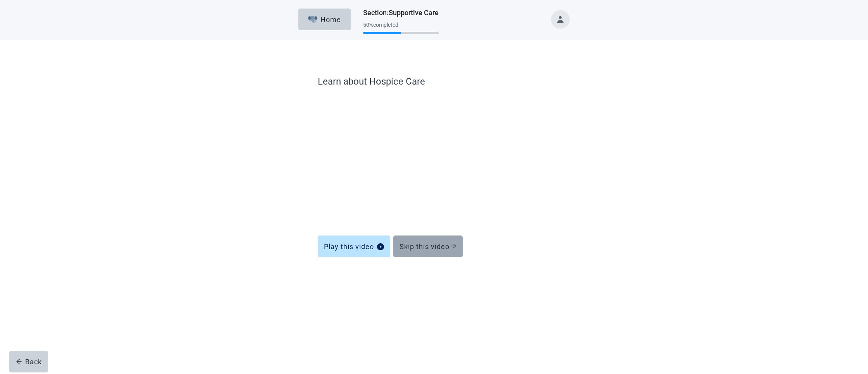
click at [423, 249] on div "Skip this video" at bounding box center [428, 246] width 57 height 8
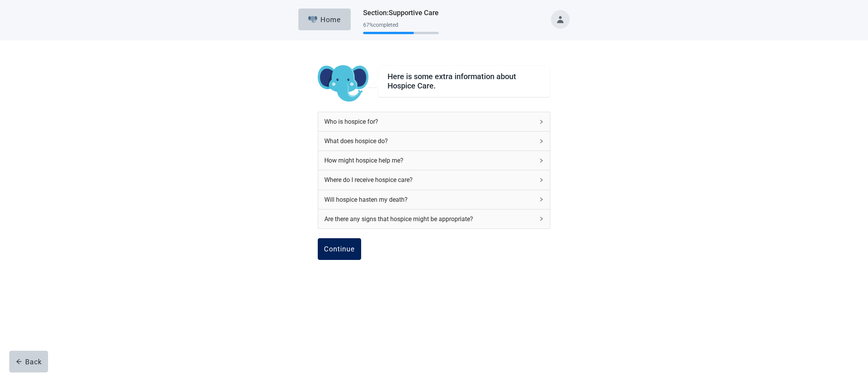
click at [331, 253] on div "Continue" at bounding box center [339, 249] width 31 height 8
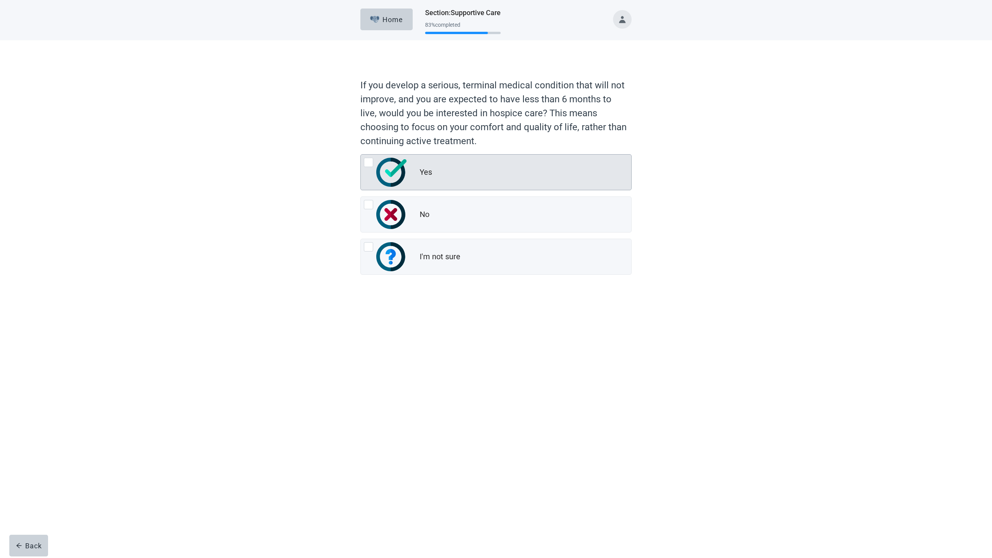
click at [405, 176] on img "Yes, radio button, not checked" at bounding box center [391, 172] width 30 height 29
click at [361, 155] on input "Yes" at bounding box center [360, 154] width 0 height 0
radio input "true"
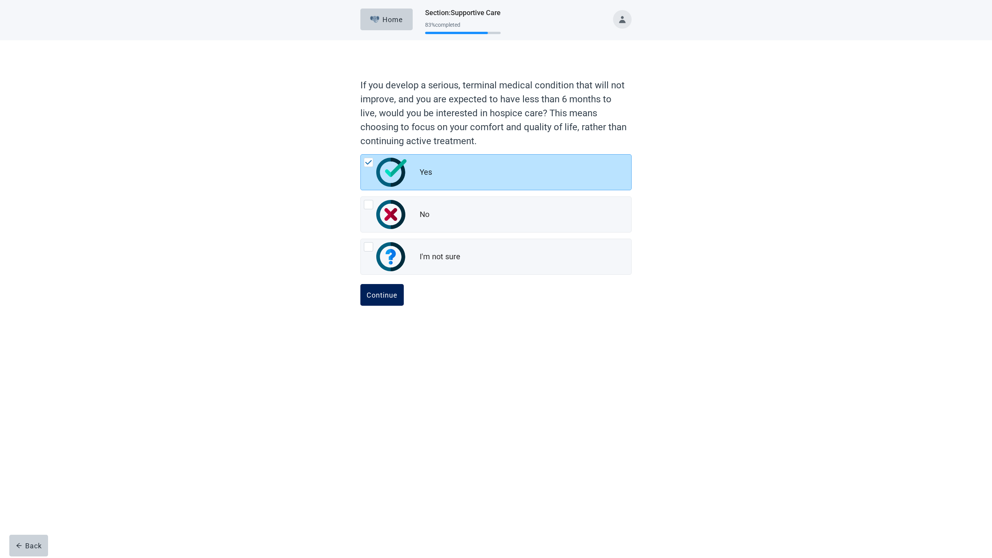
click at [395, 292] on div "Continue" at bounding box center [382, 295] width 31 height 8
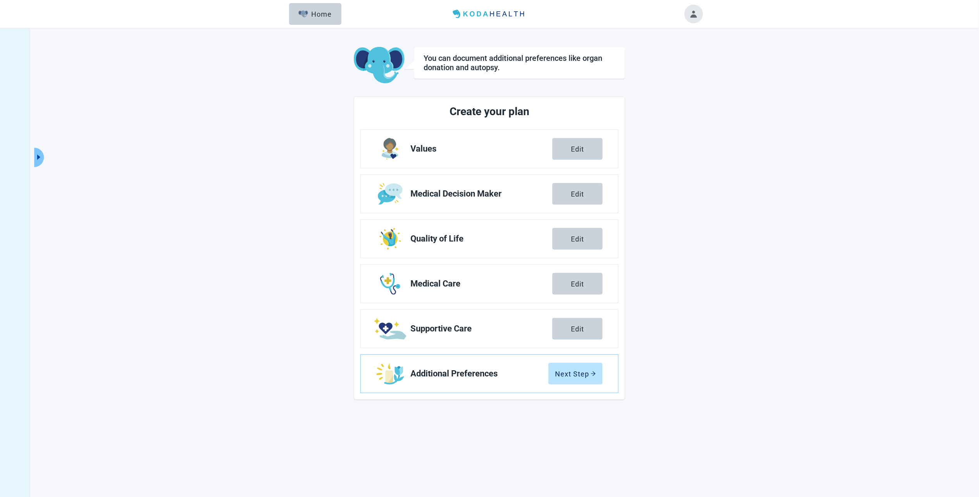
click at [690, 363] on main "You can document additional preferences like organ donation and autopsy. Create…" at bounding box center [489, 223] width 426 height 353
click at [574, 373] on button "Next Step" at bounding box center [575, 374] width 54 height 22
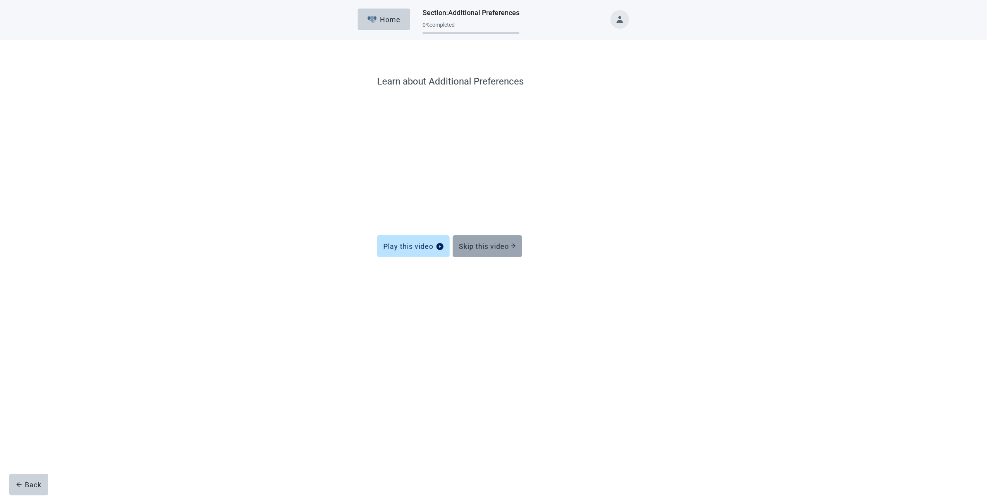
click at [483, 250] on div "Skip this video" at bounding box center [487, 246] width 57 height 8
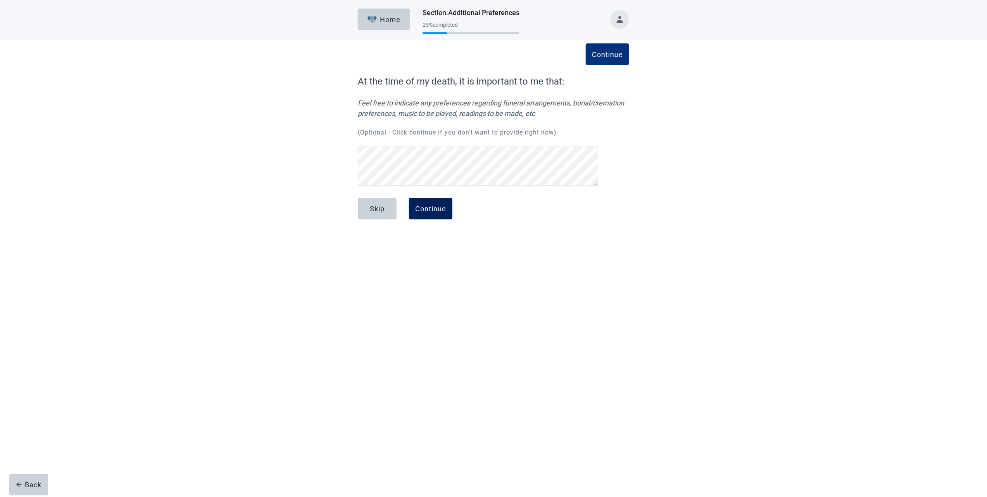
click at [431, 210] on div "Continue" at bounding box center [430, 209] width 31 height 8
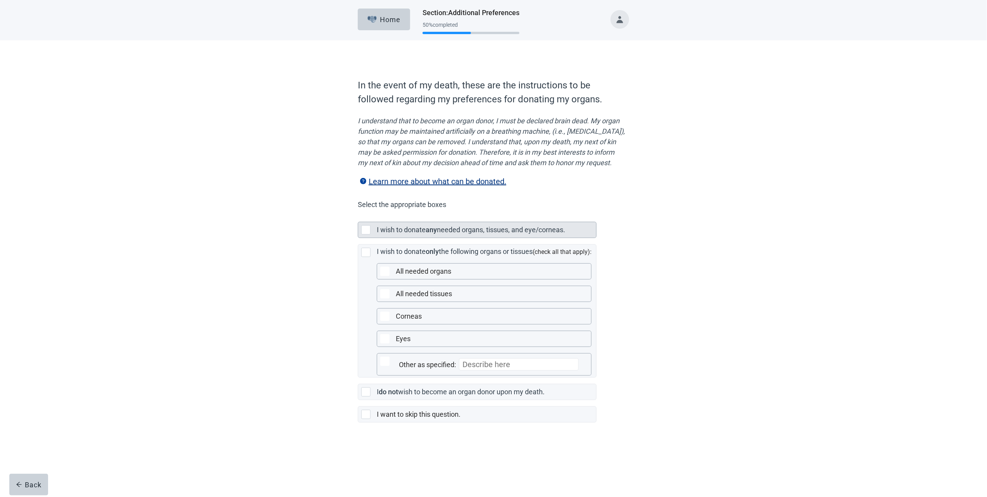
click at [373, 235] on div "Main content" at bounding box center [367, 229] width 12 height 9
click at [381, 373] on div "Continue" at bounding box center [379, 440] width 31 height 8
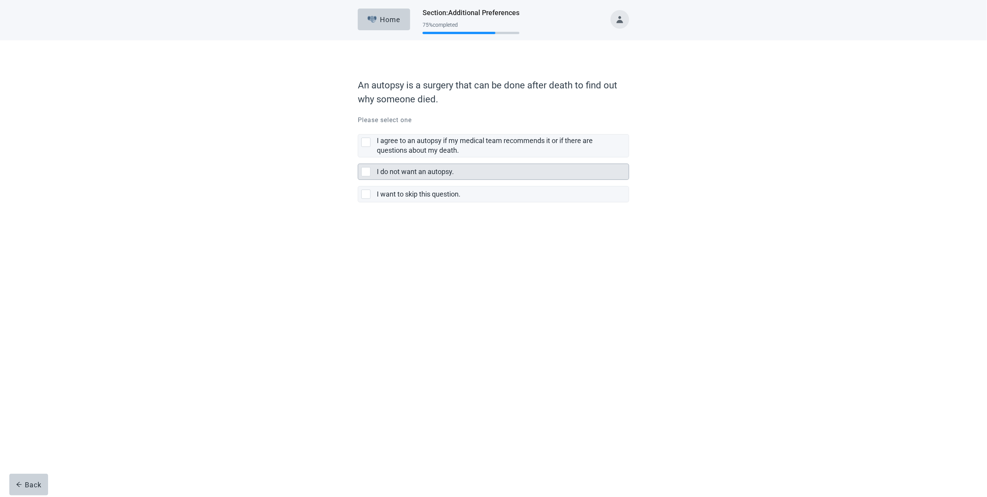
click at [374, 176] on div "I do not want an autopsy." at bounding box center [493, 172] width 271 height 16
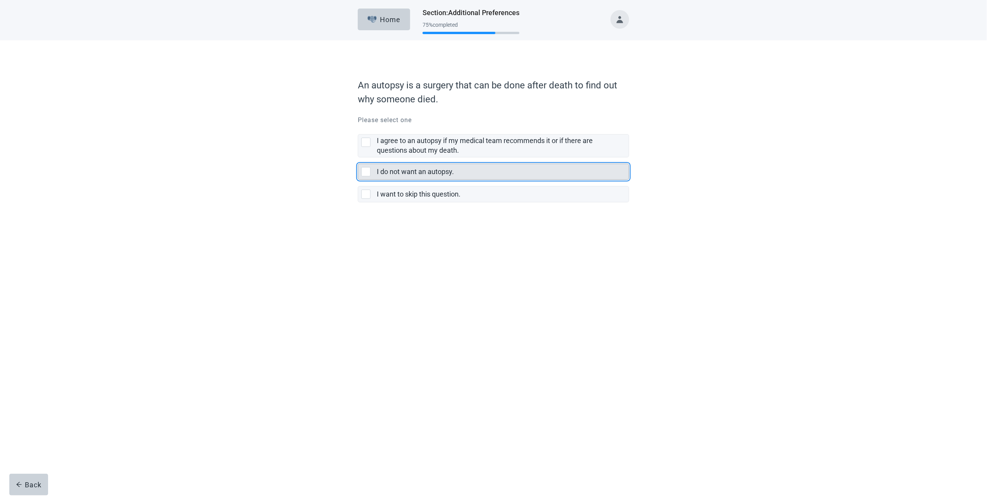
click at [358, 158] on input "I do not want an autopsy." at bounding box center [358, 157] width 0 height 0
checkbox input "true"
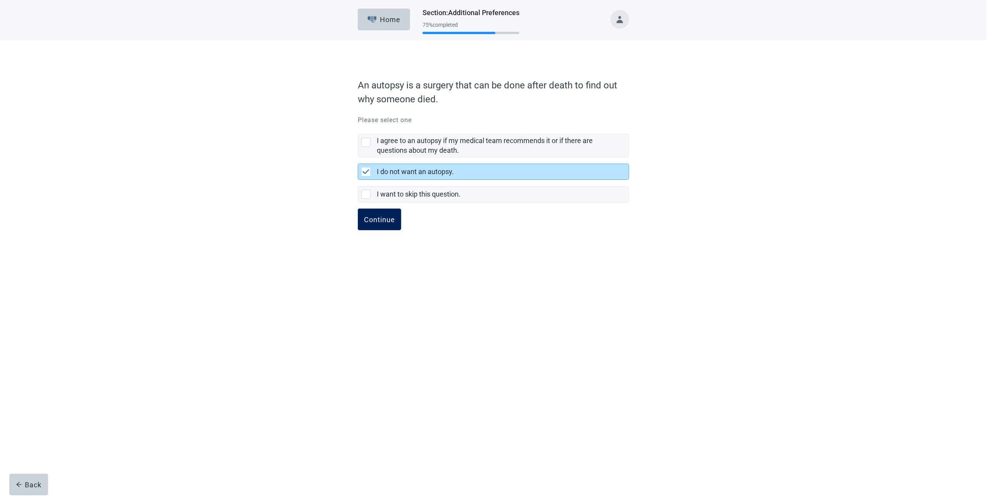
click at [379, 216] on button "Continue" at bounding box center [379, 220] width 43 height 22
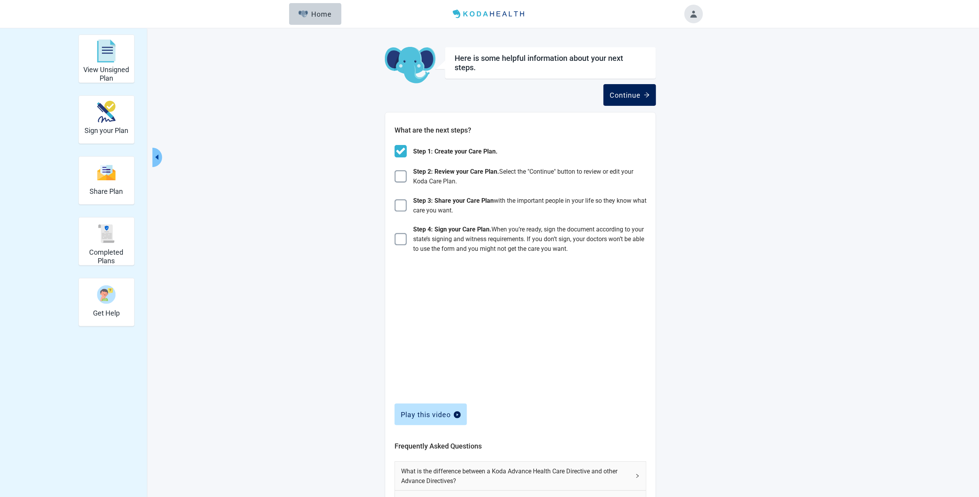
click at [634, 95] on div "Continue" at bounding box center [630, 95] width 40 height 8
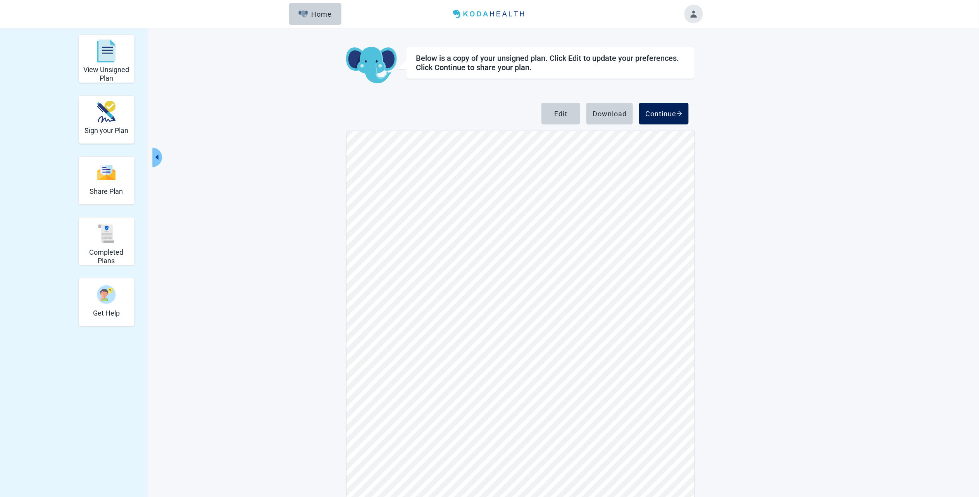
click at [661, 113] on div "Continue" at bounding box center [663, 114] width 37 height 8
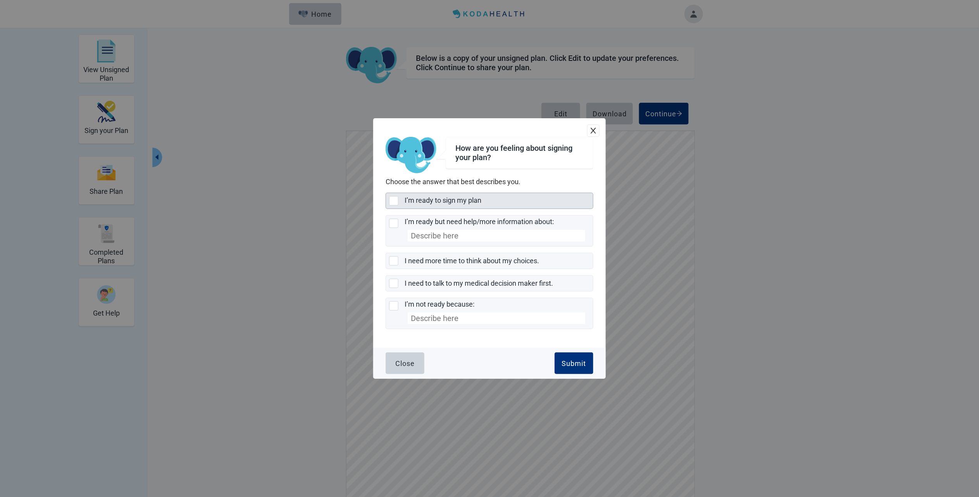
click at [391, 200] on div "I’m ready to sign my plan, checkbox, not selected" at bounding box center [393, 200] width 9 height 9
click at [386, 193] on input "I’m ready to sign my plan" at bounding box center [386, 193] width 0 height 0
checkbox input "true"
click at [570, 358] on button "Submit" at bounding box center [574, 363] width 39 height 22
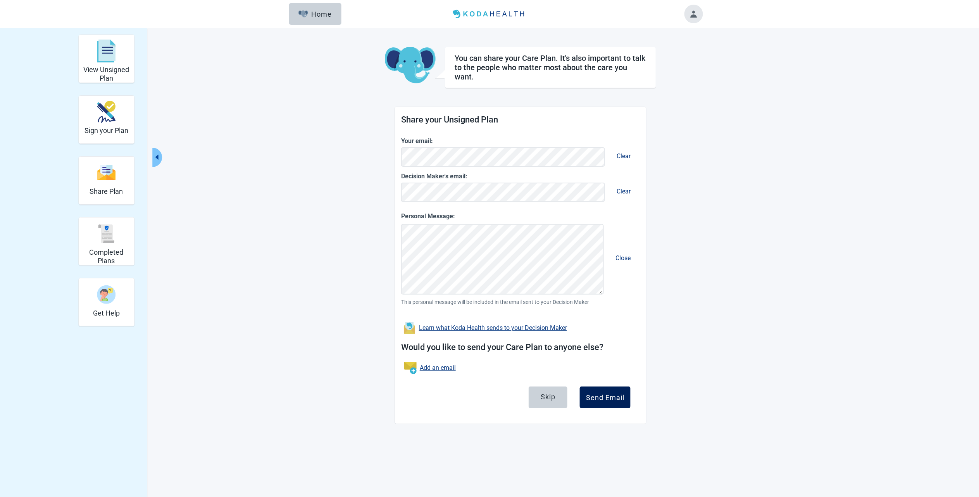
click at [601, 373] on button "Send Email" at bounding box center [605, 397] width 51 height 22
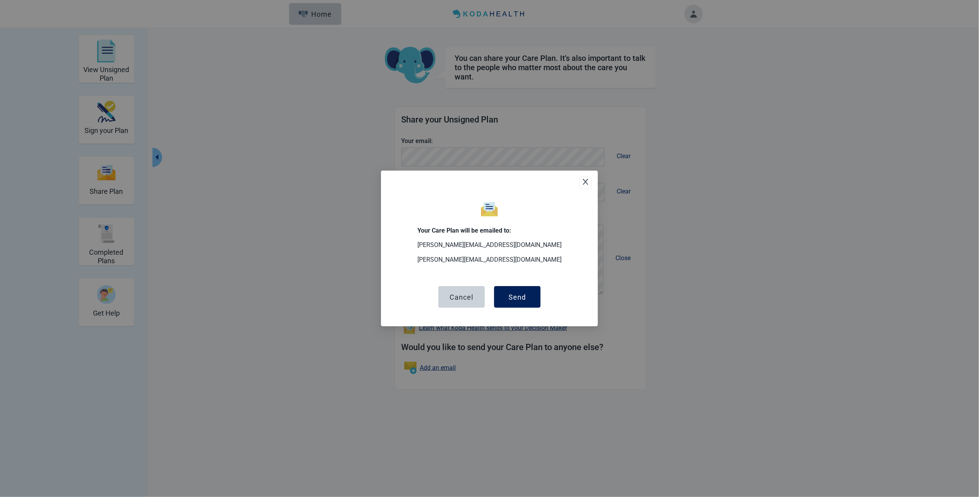
click at [520, 300] on div "Send" at bounding box center [517, 297] width 17 height 8
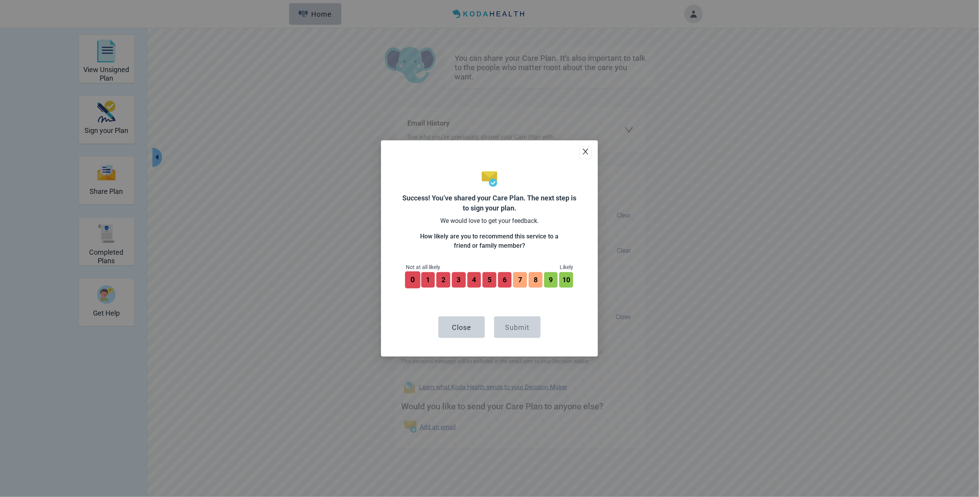
click at [413, 283] on button "0" at bounding box center [412, 279] width 15 height 17
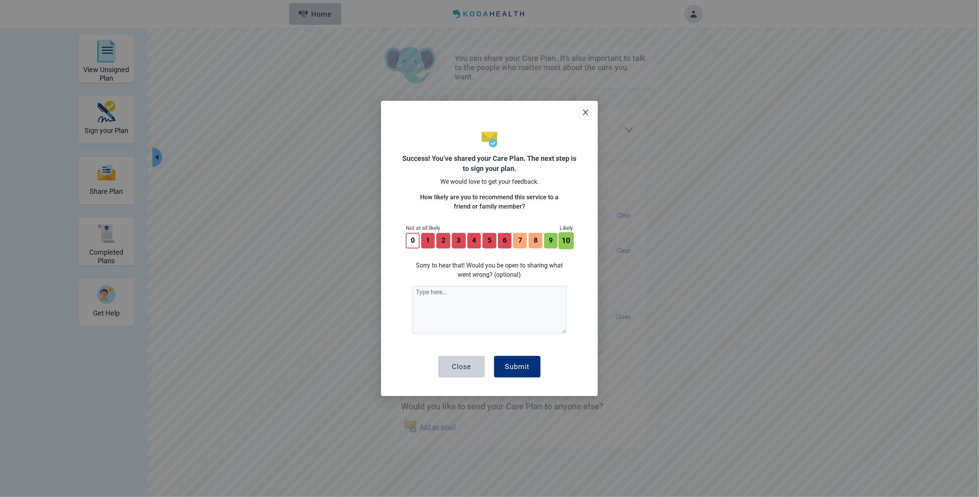
click at [567, 243] on button "10" at bounding box center [566, 240] width 15 height 17
click at [448, 294] on textarea at bounding box center [489, 310] width 155 height 48
click at [452, 368] on div "Close" at bounding box center [461, 367] width 19 height 8
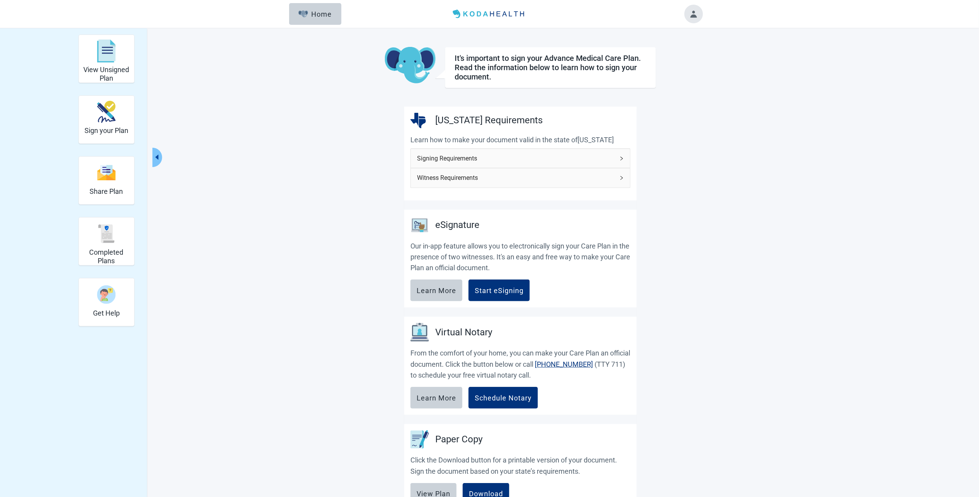
click at [255, 164] on div "View Unsigned Plan Sign your Plan Share Plan Completed Plans Get Help It's impo…" at bounding box center [489, 311] width 979 height 566
